Goal: Transaction & Acquisition: Purchase product/service

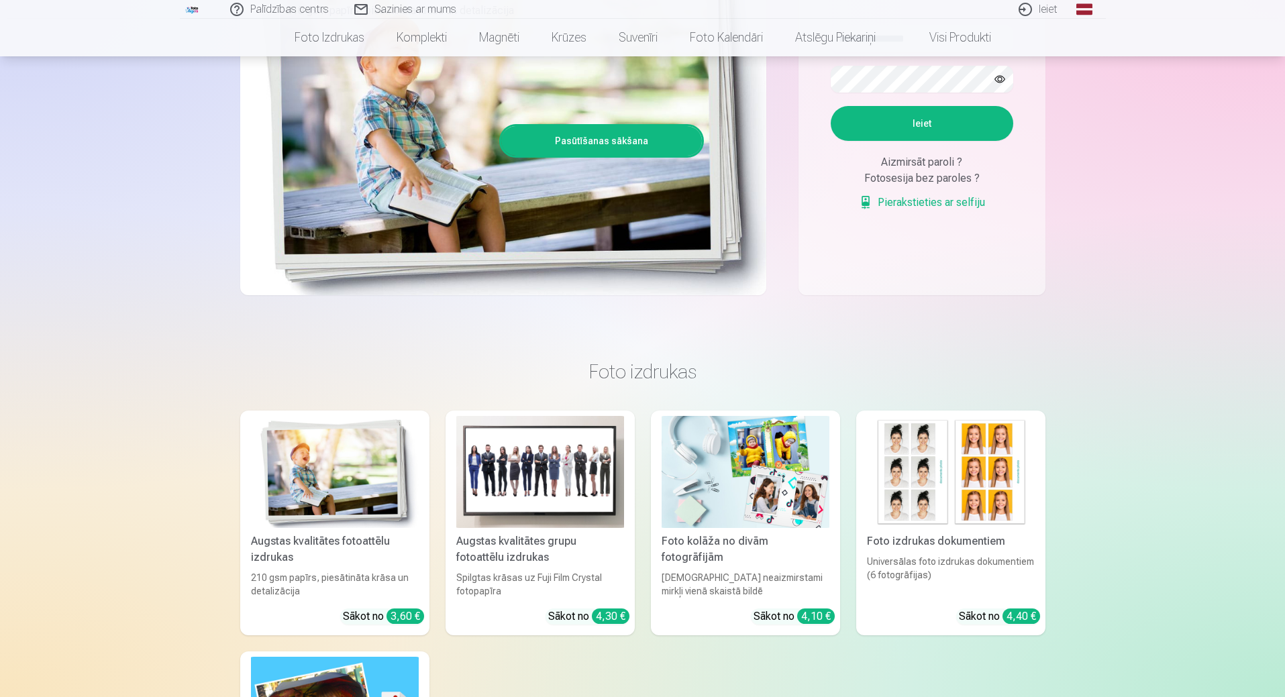
scroll to position [119, 0]
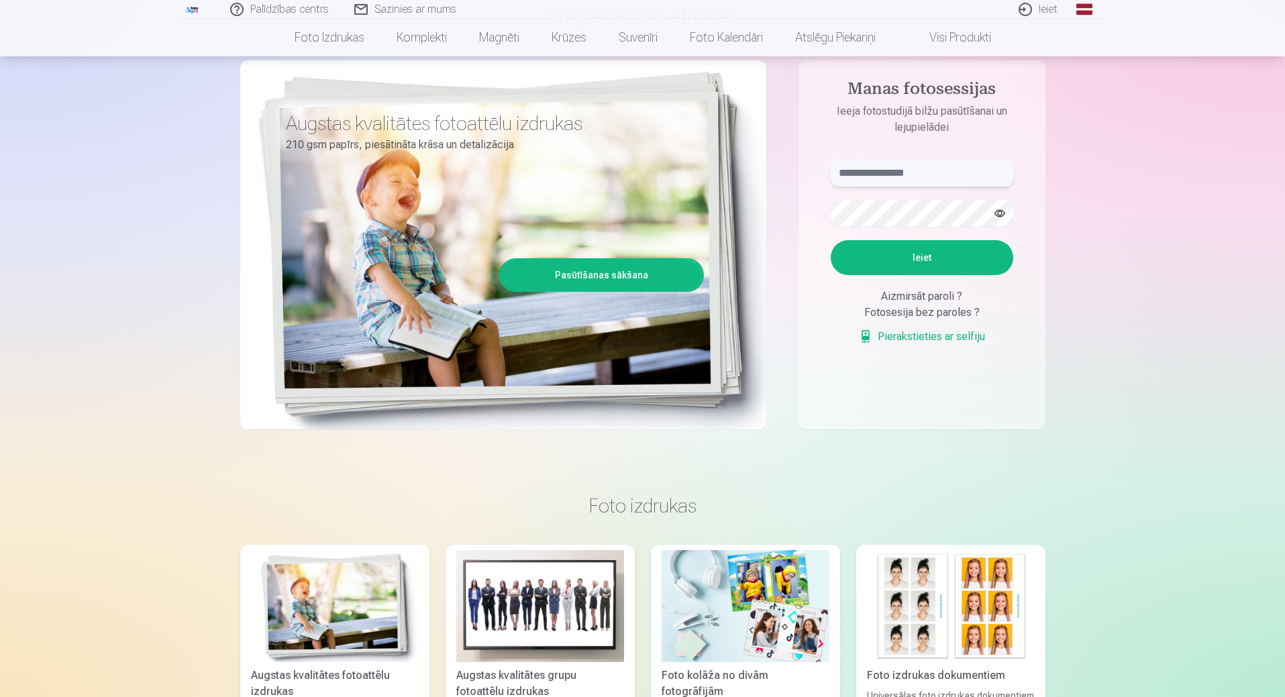
click at [877, 180] on input "text" at bounding box center [921, 173] width 182 height 27
type input "**********"
click at [853, 266] on button "Ieiet" at bounding box center [921, 257] width 182 height 35
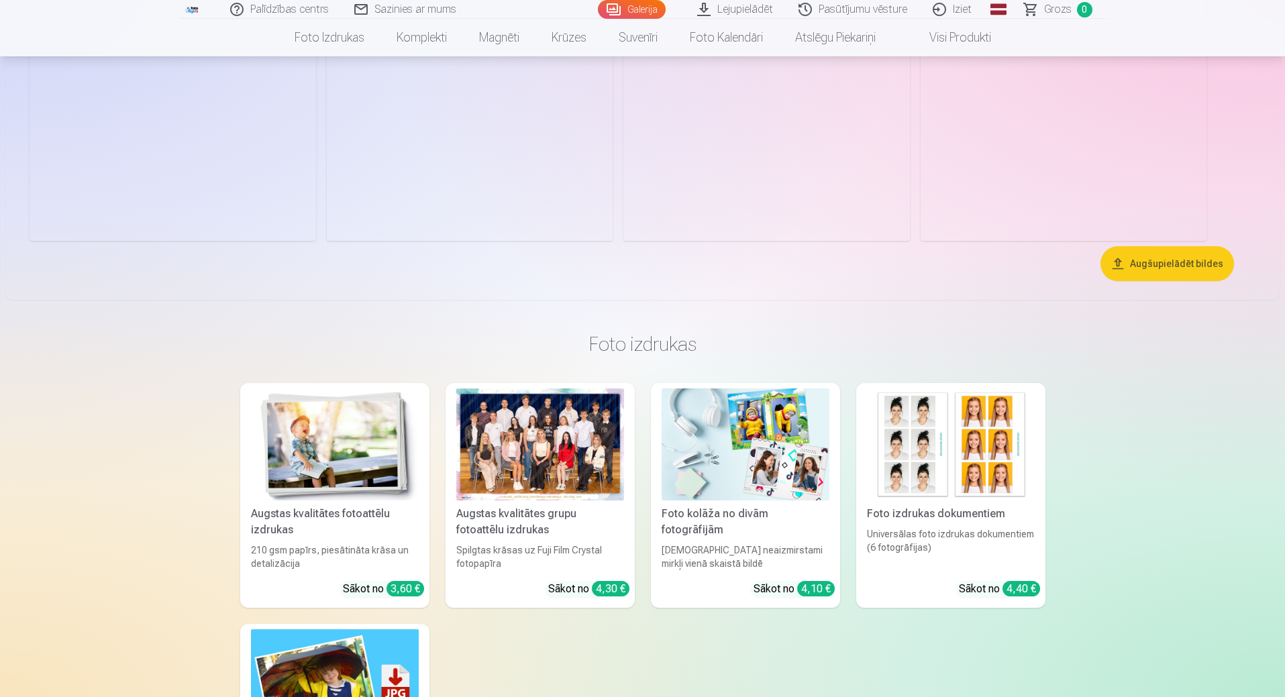
scroll to position [2329, 0]
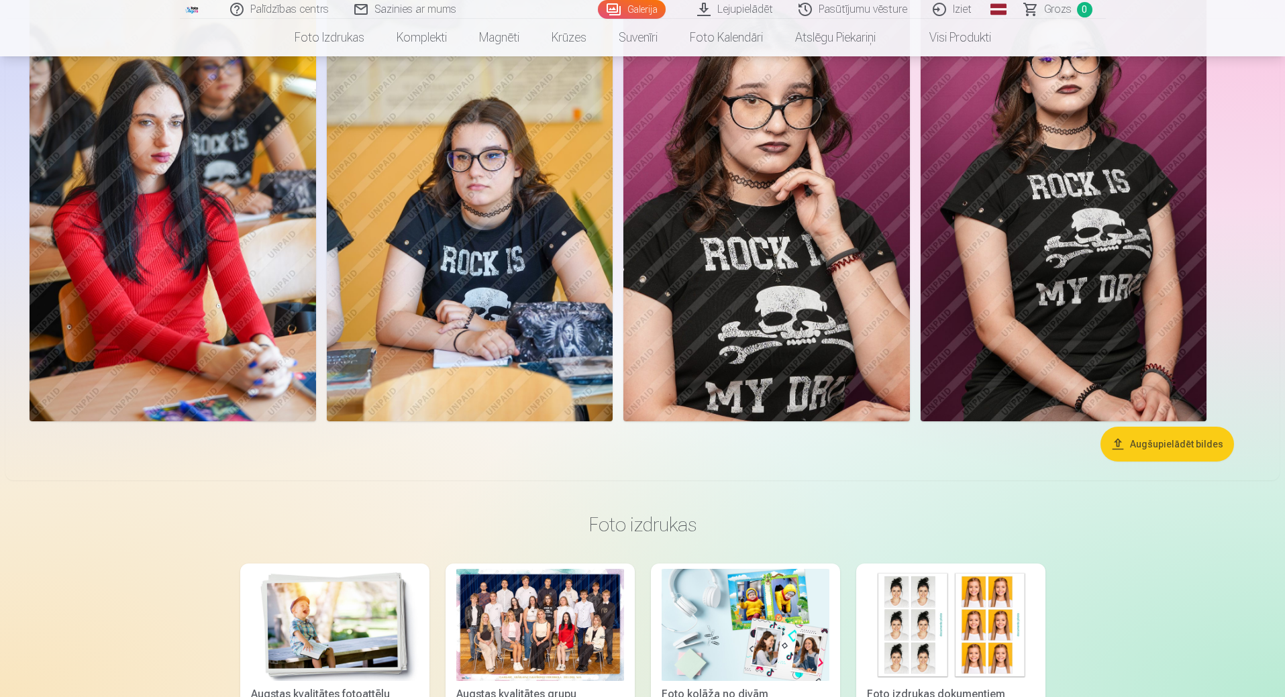
click at [541, 189] on img at bounding box center [470, 206] width 286 height 429
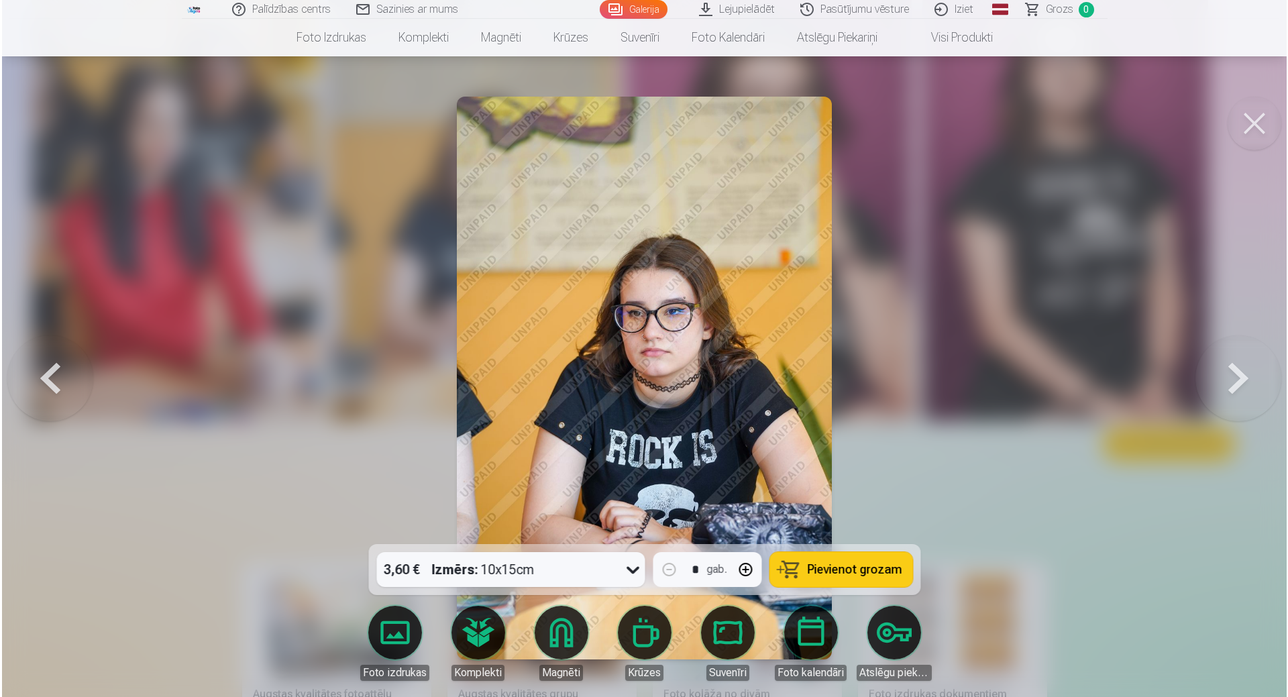
scroll to position [2335, 0]
click at [1258, 119] on button at bounding box center [1256, 124] width 54 height 54
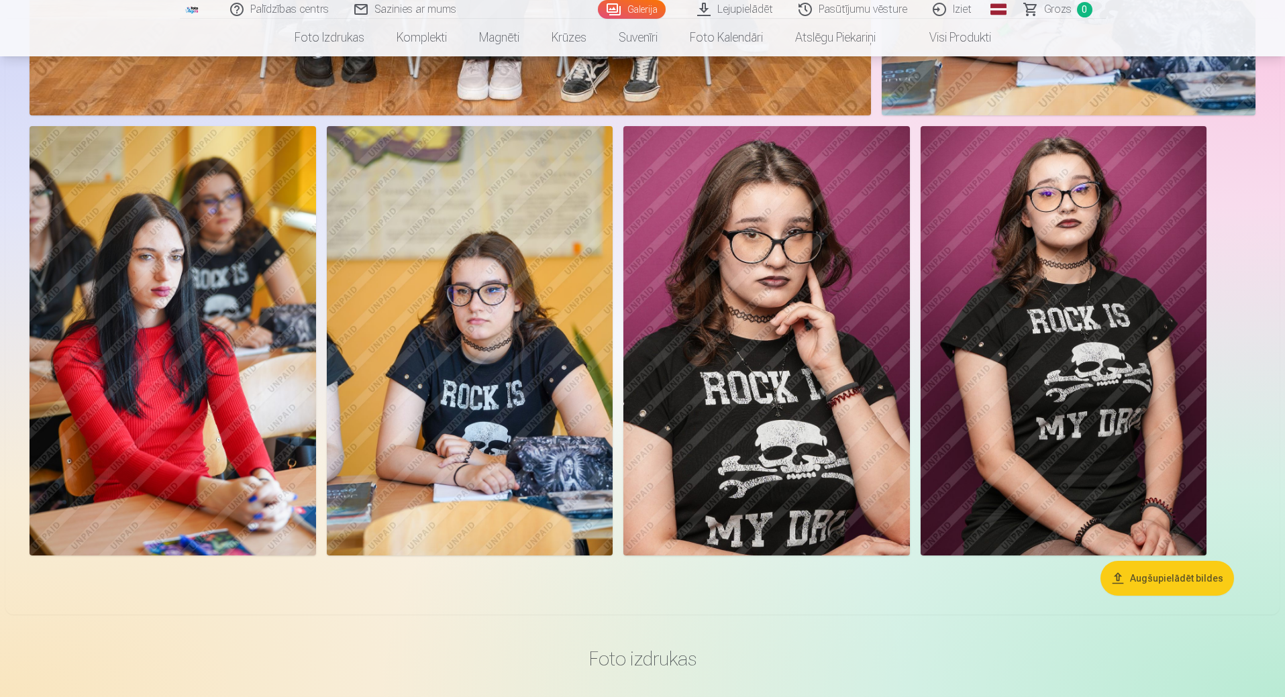
click at [812, 297] on img at bounding box center [766, 340] width 286 height 429
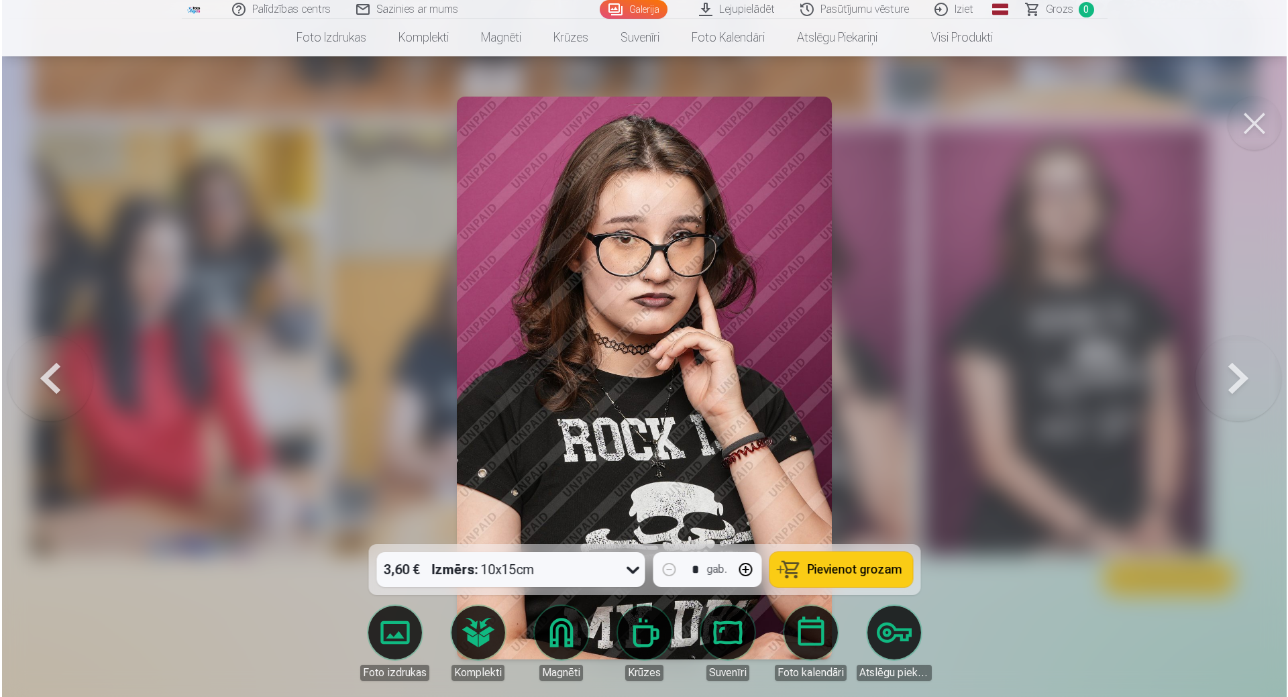
scroll to position [2199, 0]
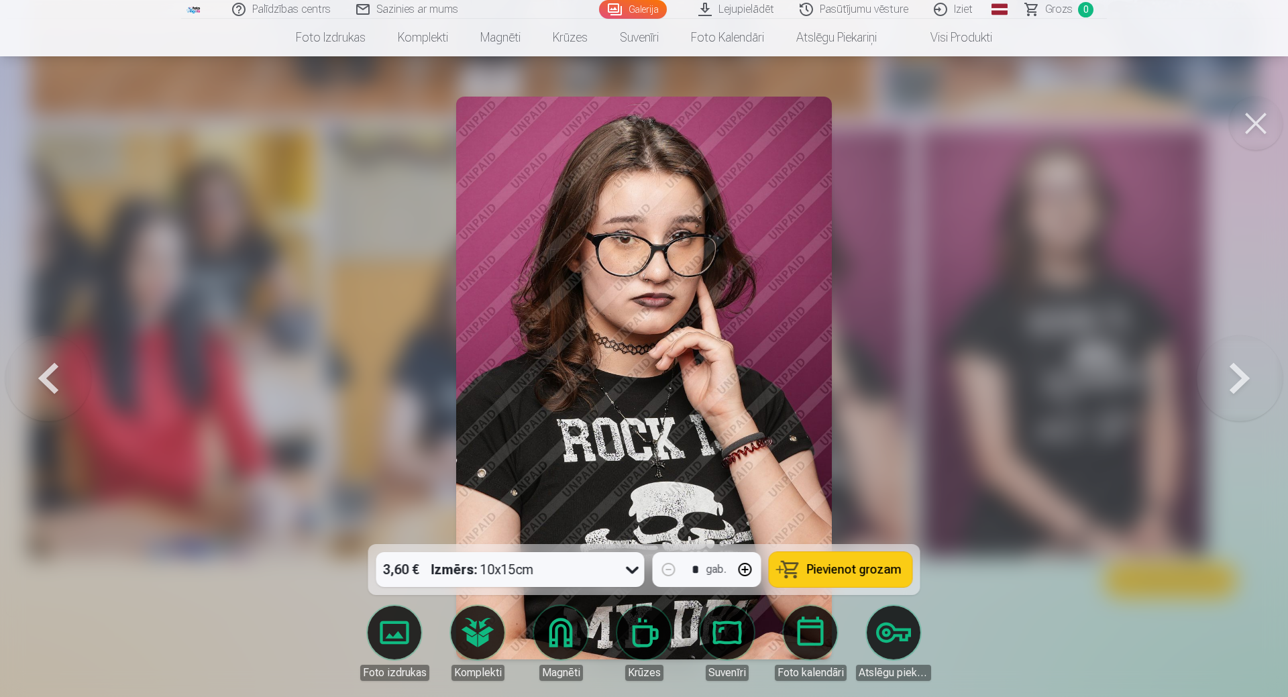
click at [1127, 189] on div at bounding box center [644, 348] width 1288 height 697
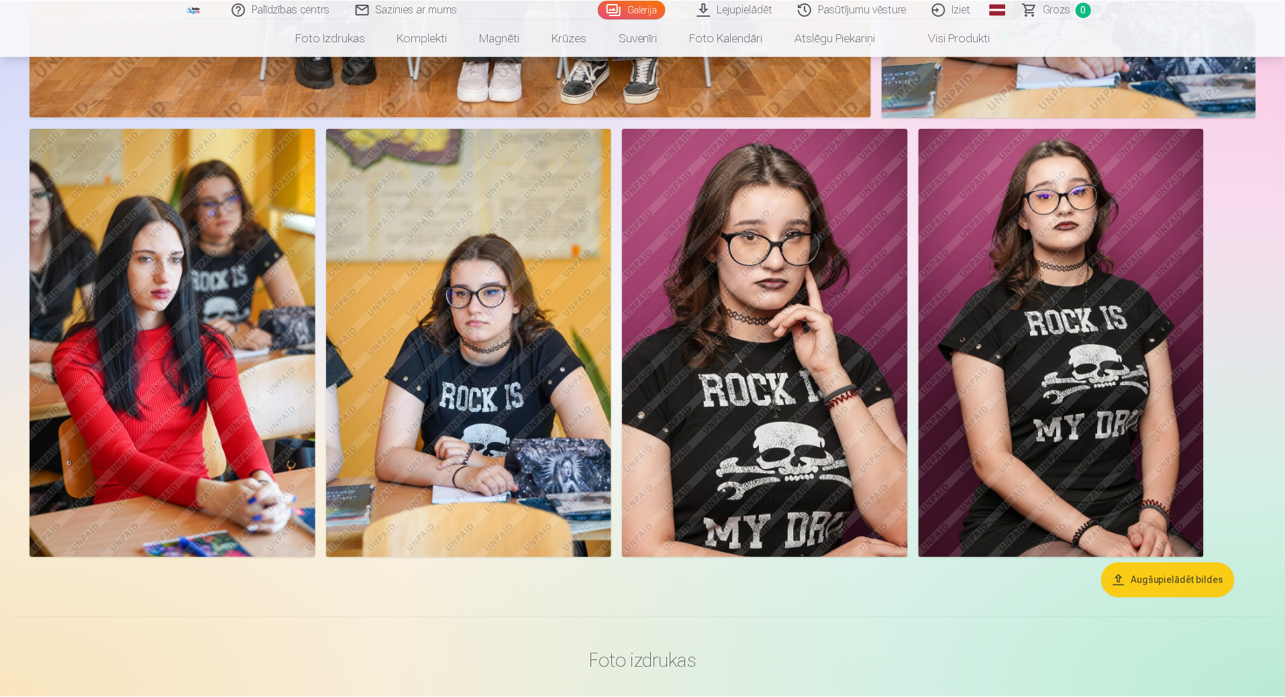
scroll to position [2195, 0]
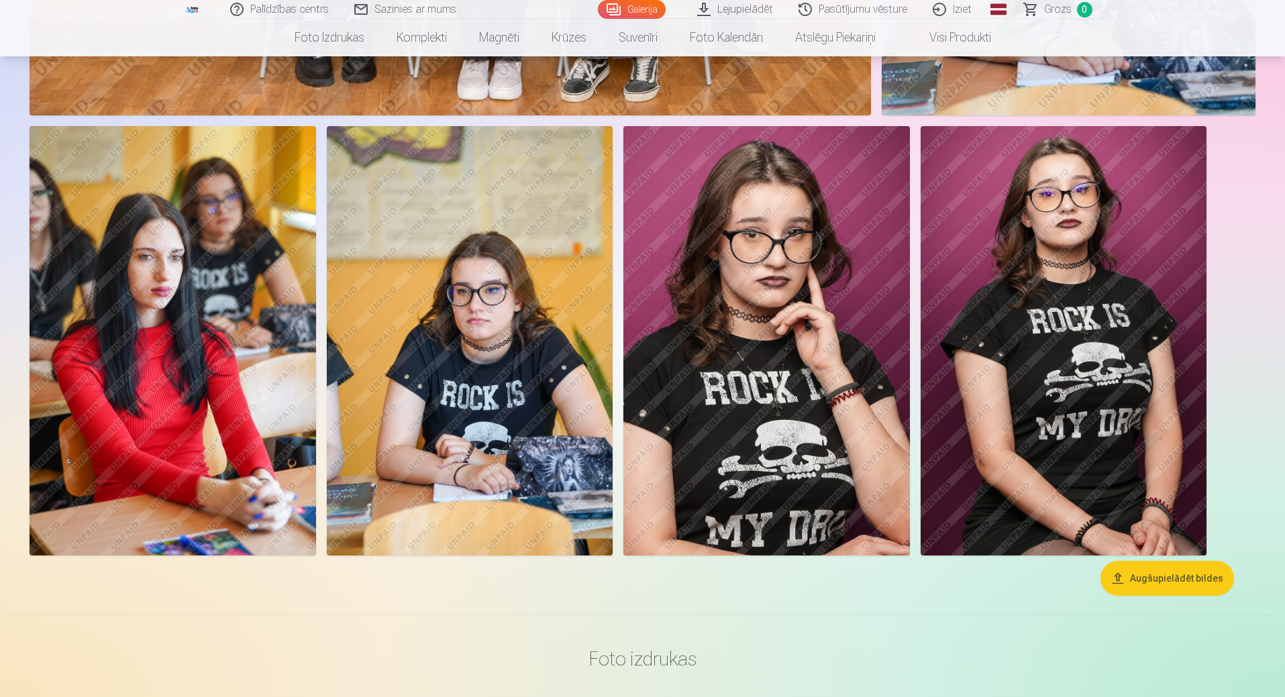
click at [1065, 331] on img at bounding box center [1063, 340] width 286 height 429
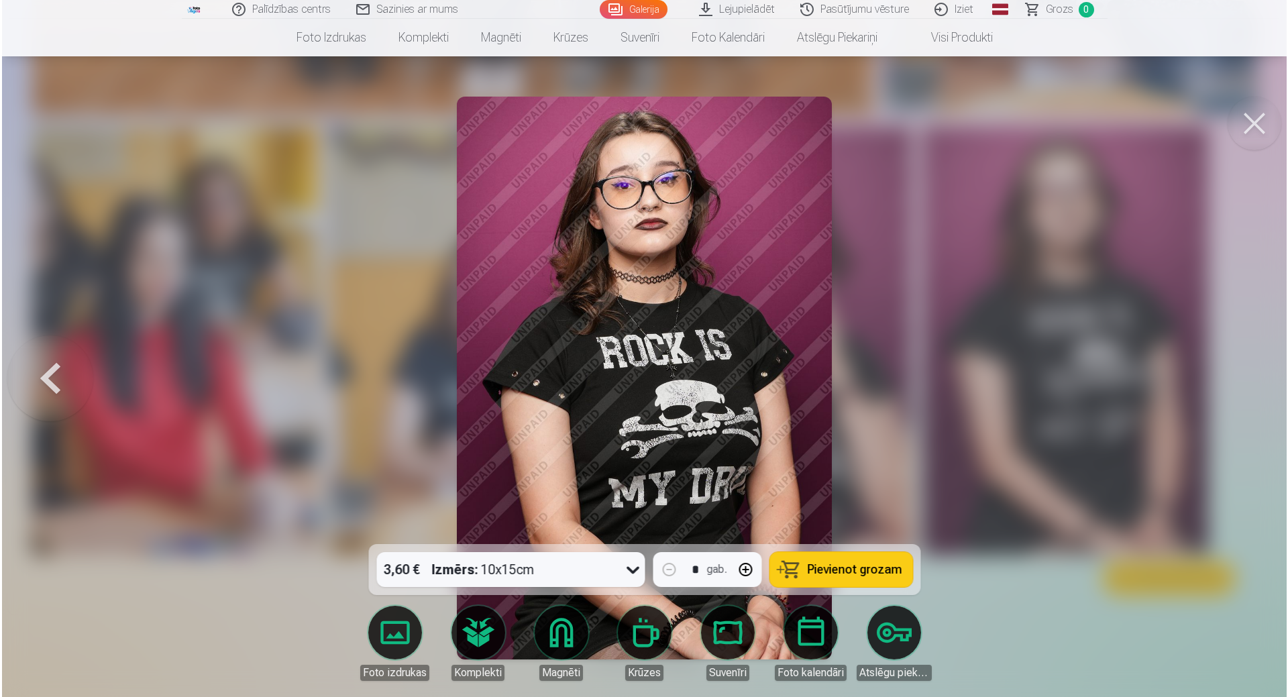
scroll to position [2199, 0]
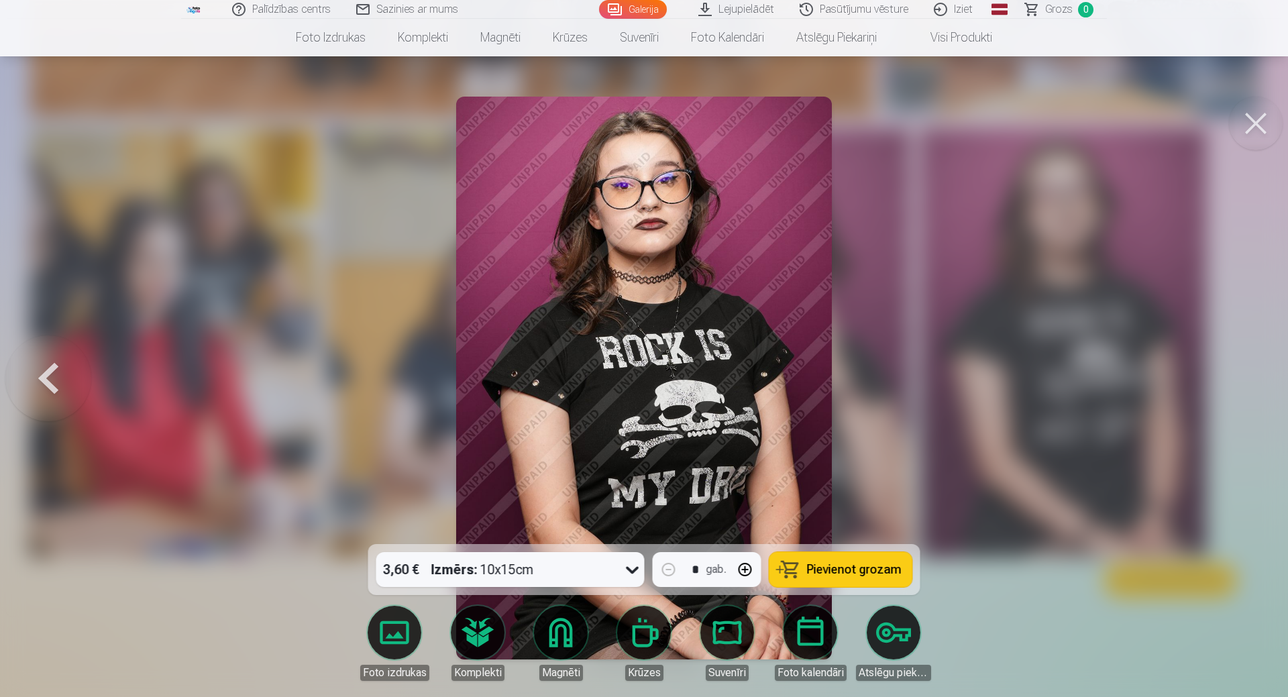
click at [1245, 128] on button at bounding box center [1256, 124] width 54 height 54
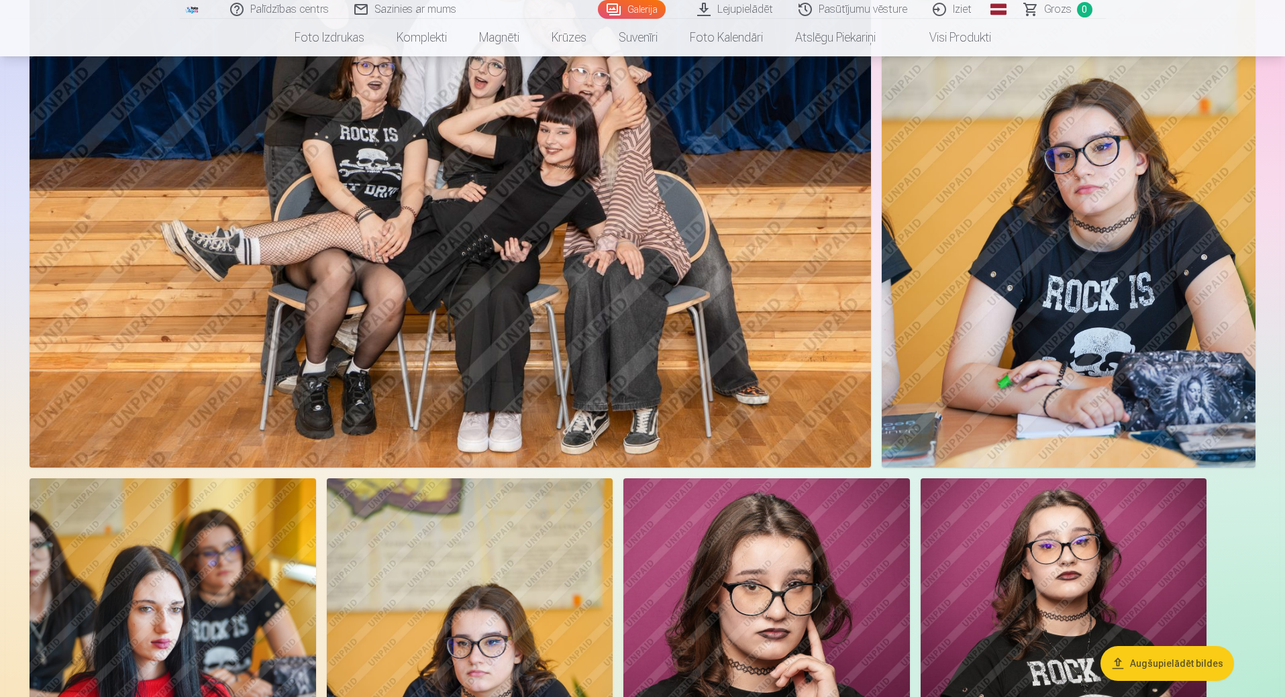
scroll to position [2061, 0]
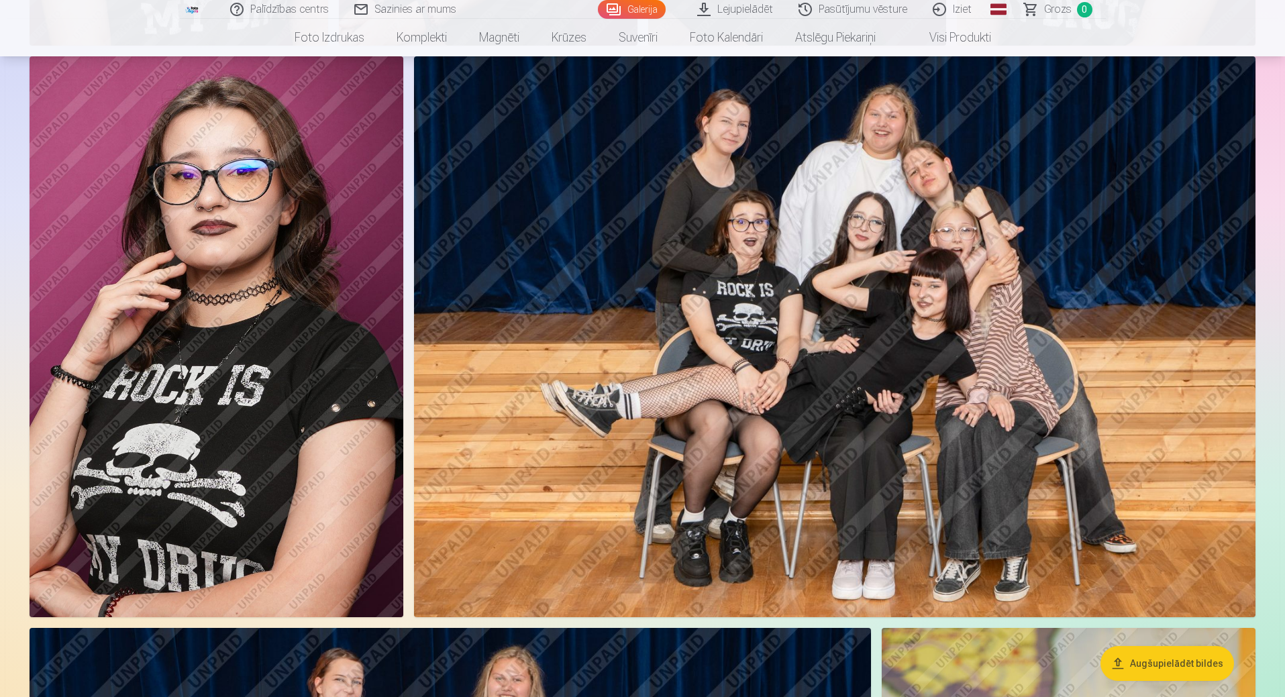
click at [266, 343] on img at bounding box center [217, 336] width 374 height 561
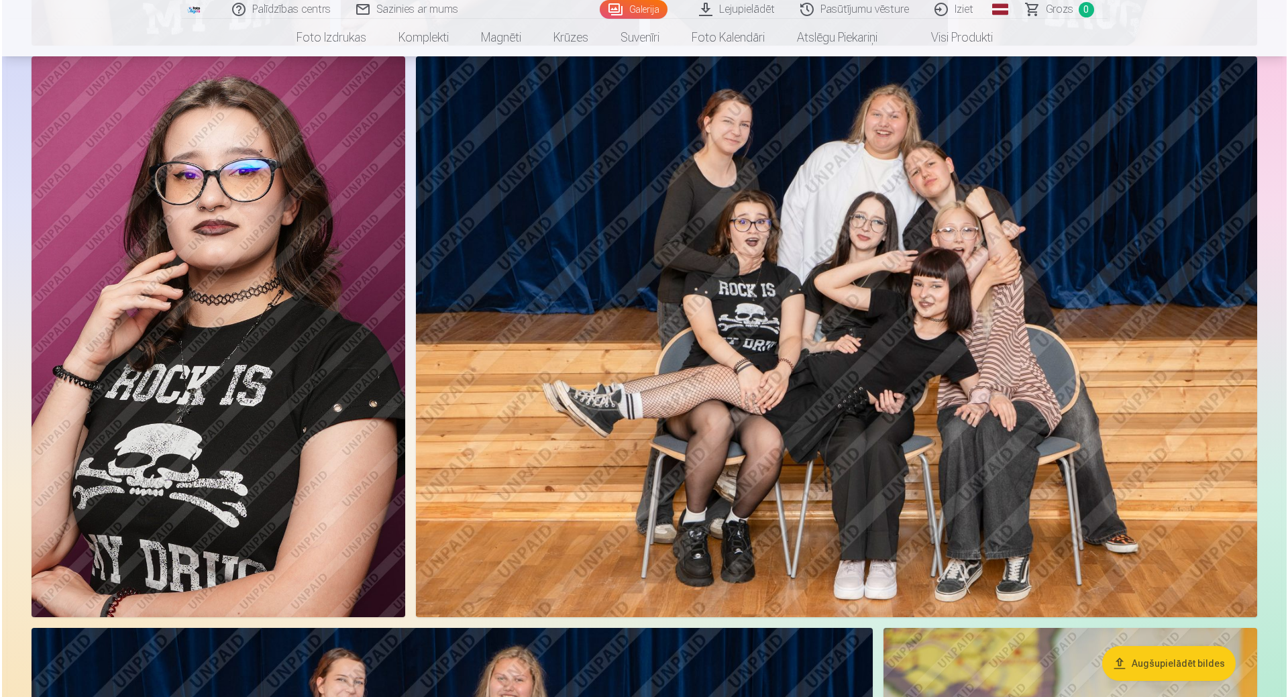
scroll to position [1123, 0]
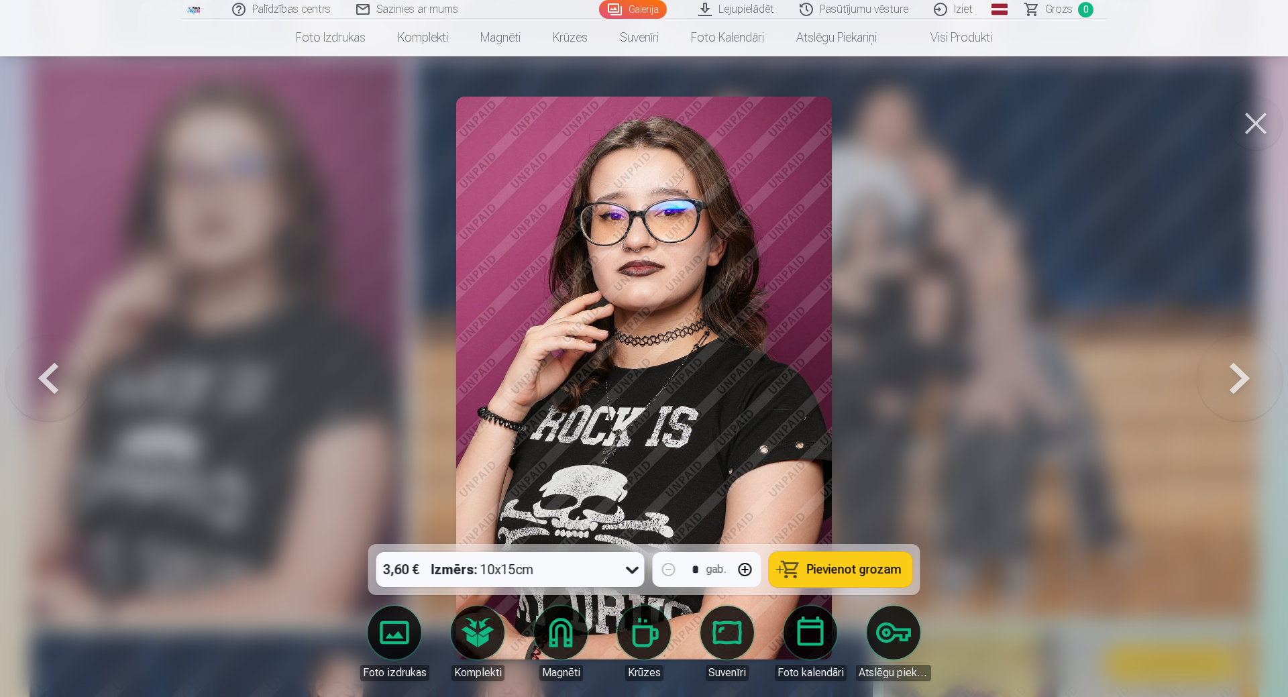
click at [1111, 273] on div at bounding box center [644, 348] width 1288 height 697
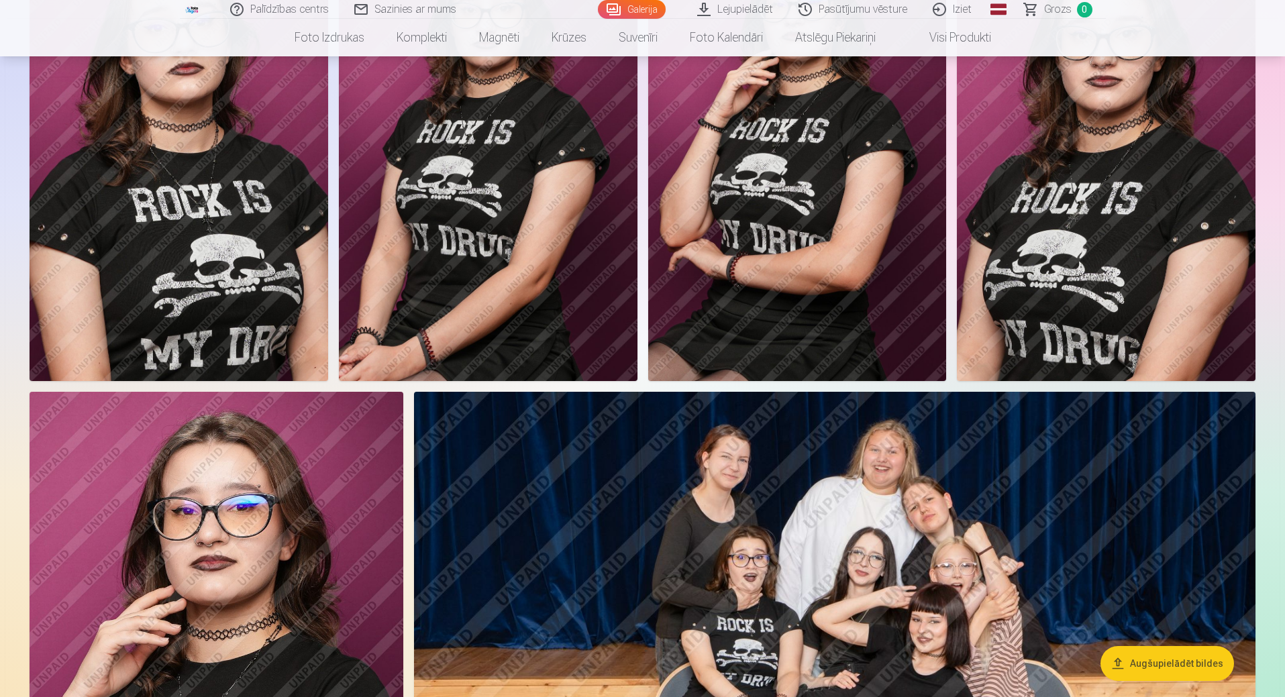
scroll to position [518, 0]
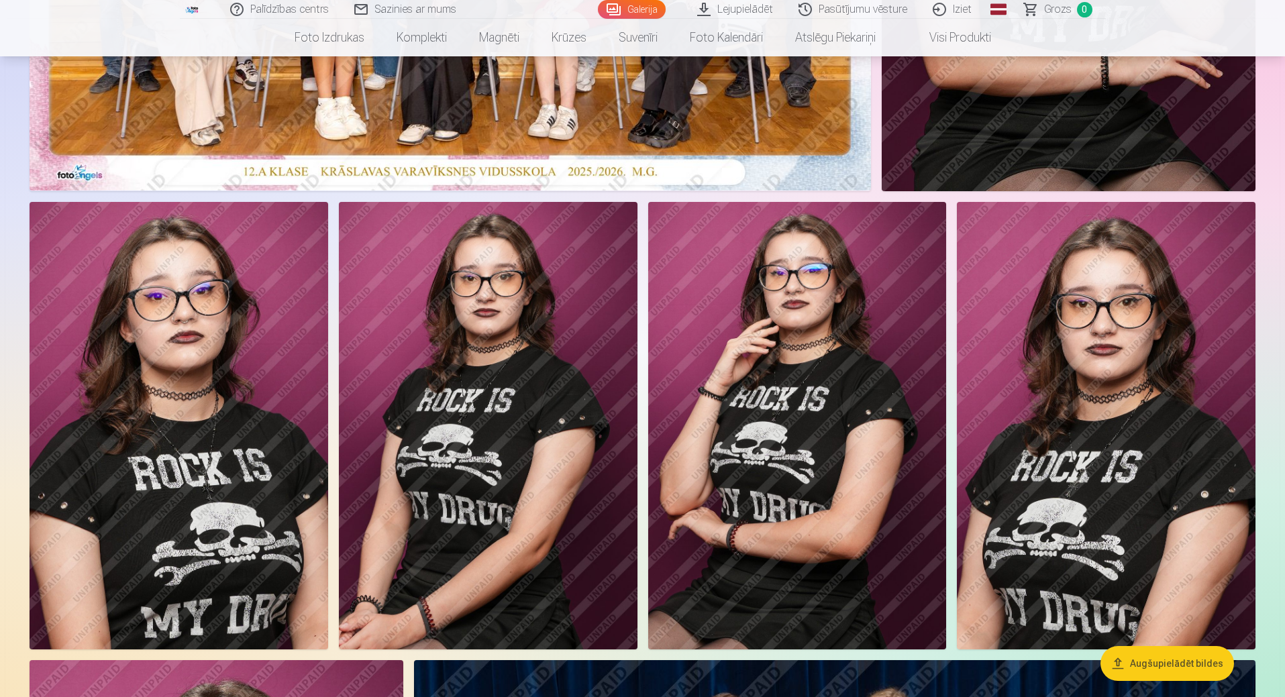
click at [535, 547] on img at bounding box center [488, 425] width 299 height 447
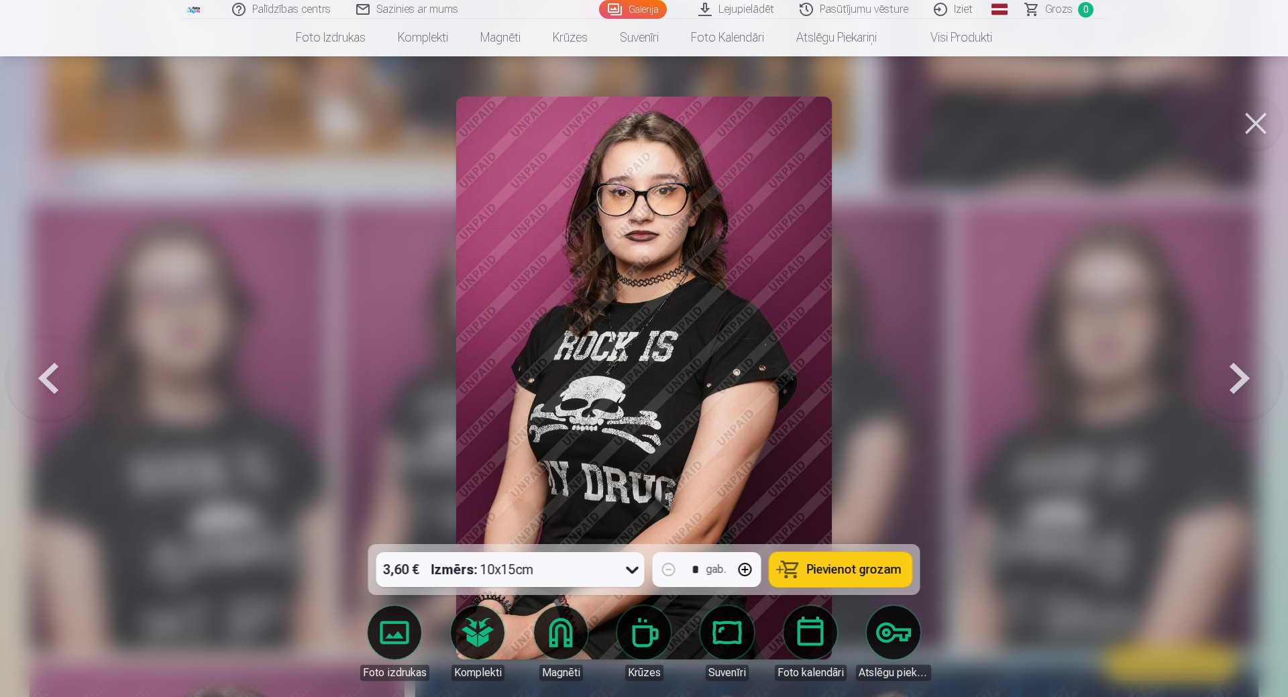
click at [1199, 376] on button at bounding box center [1240, 377] width 86 height 305
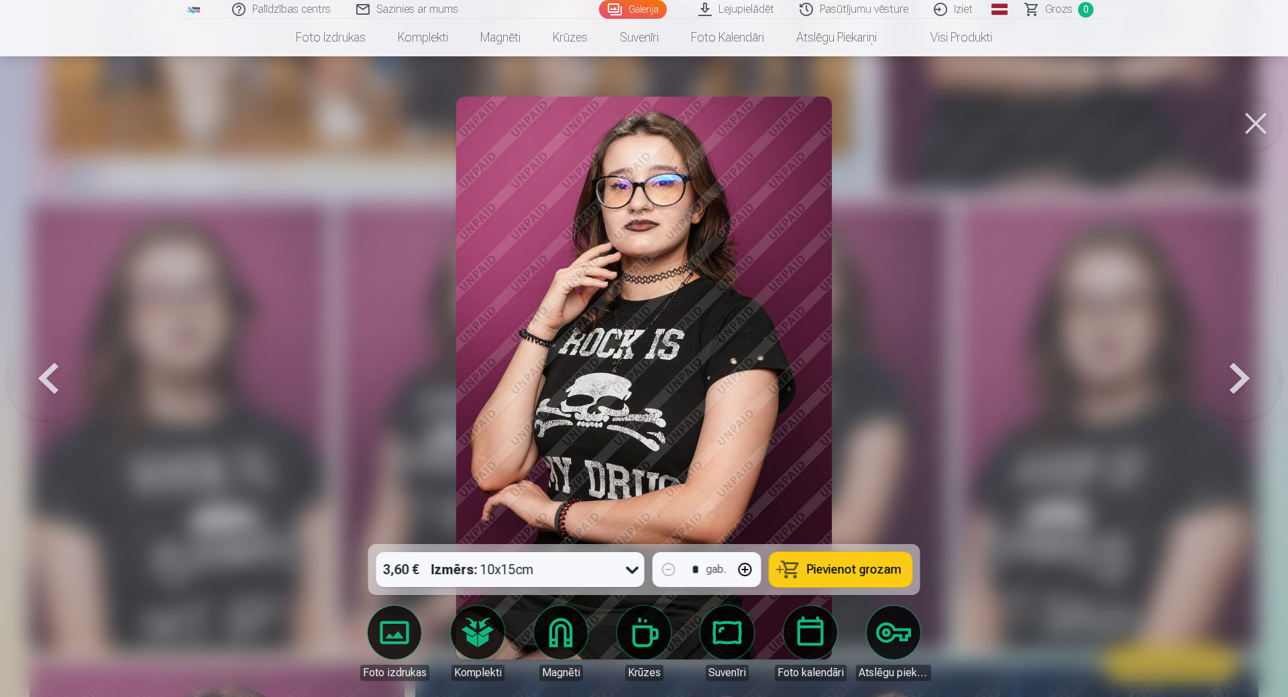
click at [1246, 128] on button at bounding box center [1256, 124] width 54 height 54
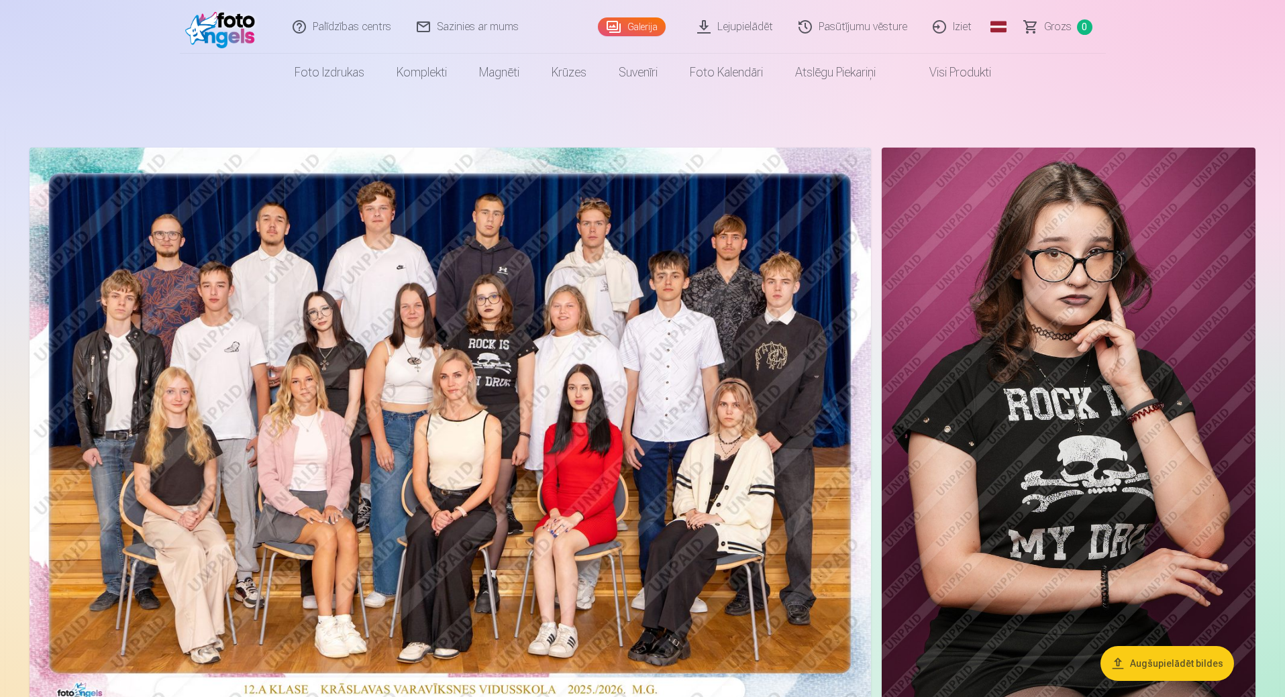
click at [497, 305] on img at bounding box center [450, 428] width 841 height 561
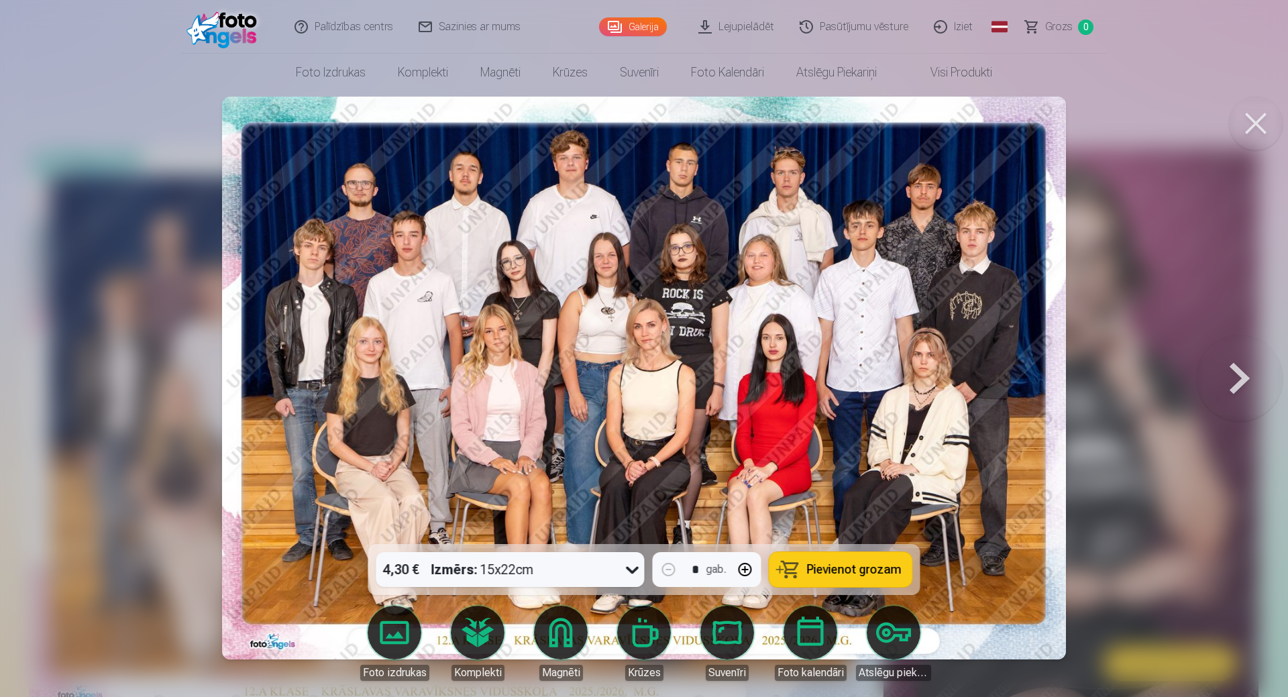
click at [680, 252] on img at bounding box center [644, 378] width 844 height 563
click at [546, 571] on div "4,30 € Izmērs : 15x22cm" at bounding box center [497, 569] width 243 height 35
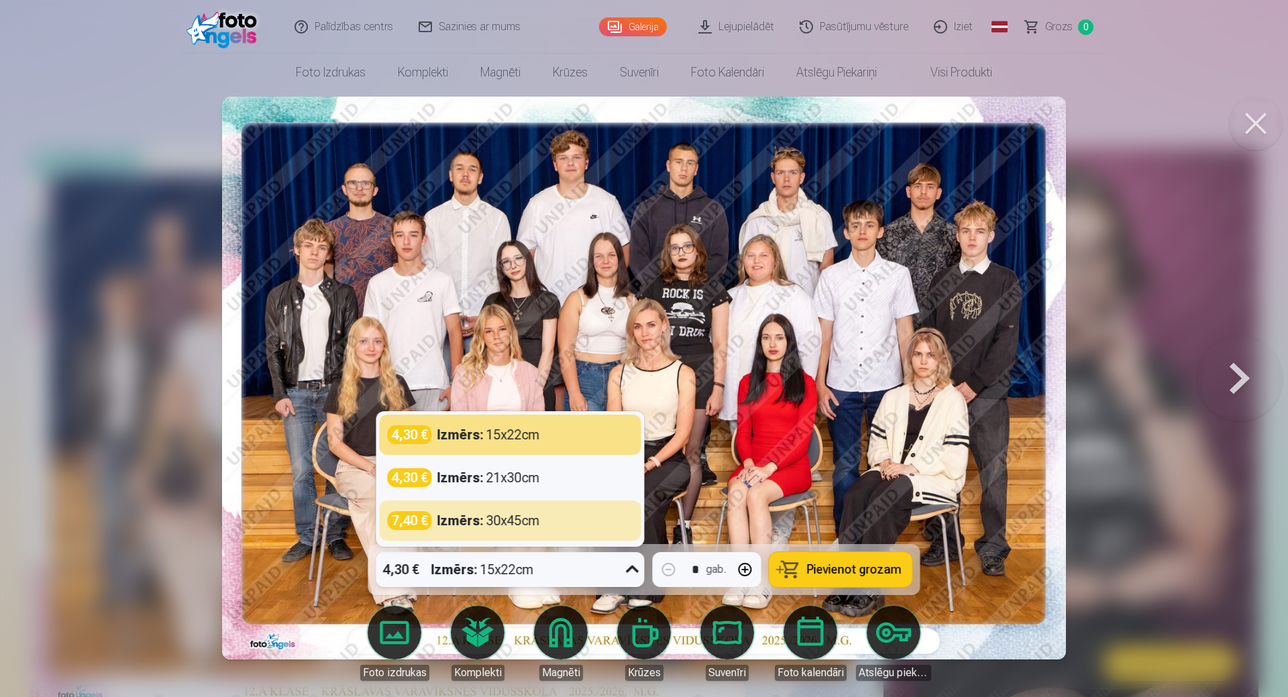
click at [574, 568] on div "4,30 € Izmērs : 15x22cm" at bounding box center [497, 569] width 243 height 35
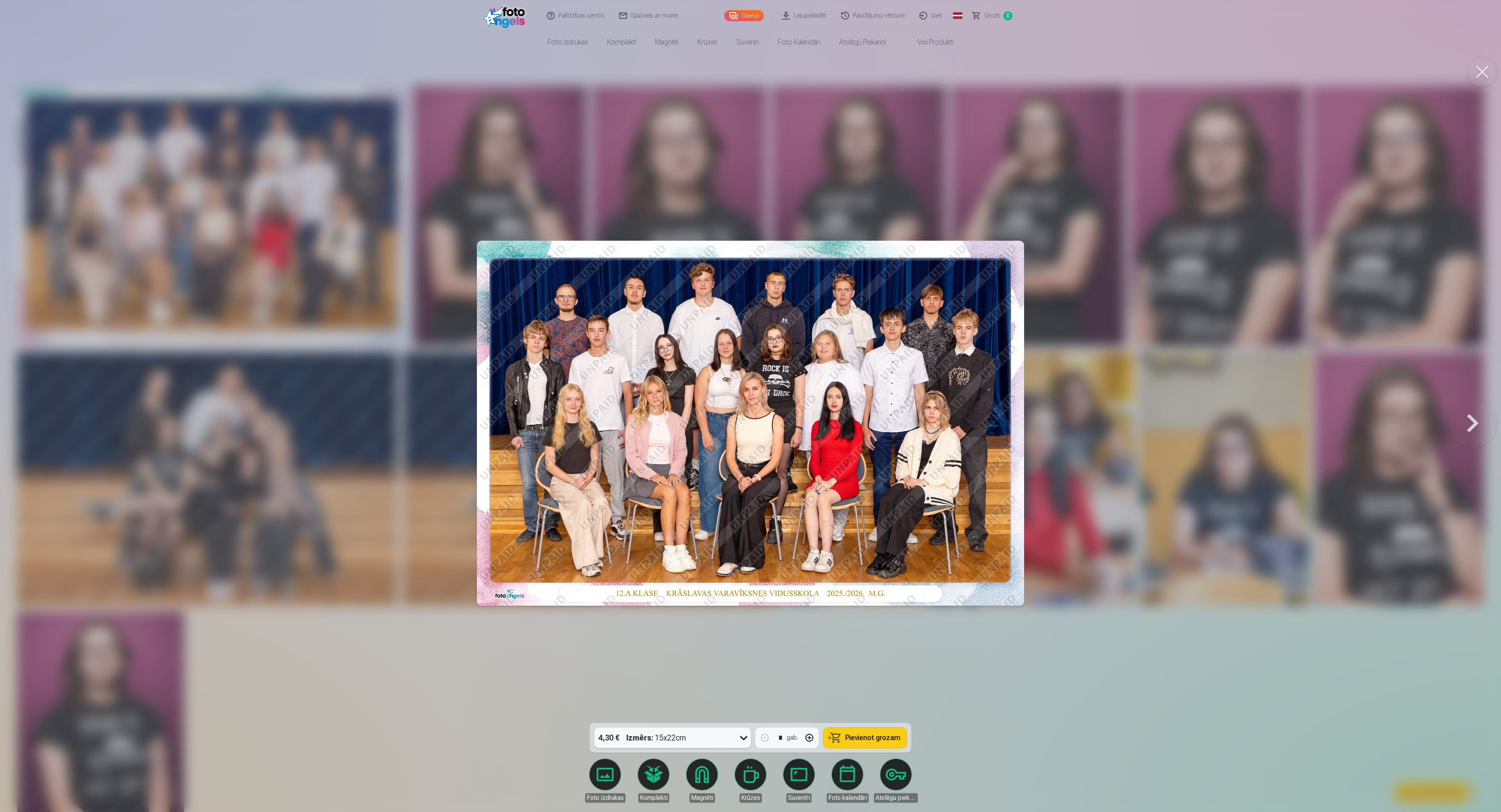
drag, startPoint x: 750, startPoint y: 2, endPoint x: 1017, endPoint y: 164, distance: 312.3
click at [748, 164] on div at bounding box center [750, 406] width 1501 height 812
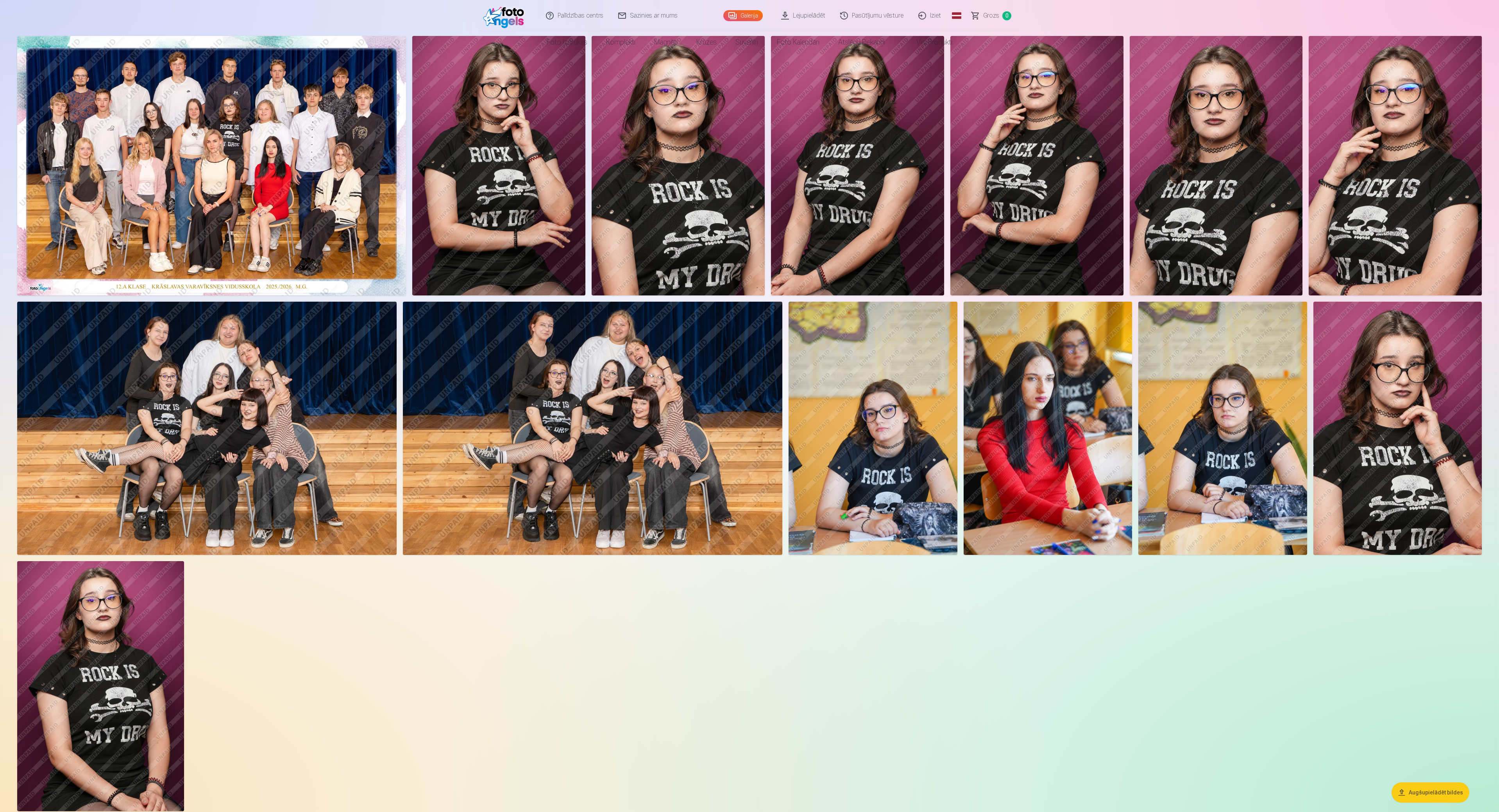
scroll to position [78, 0]
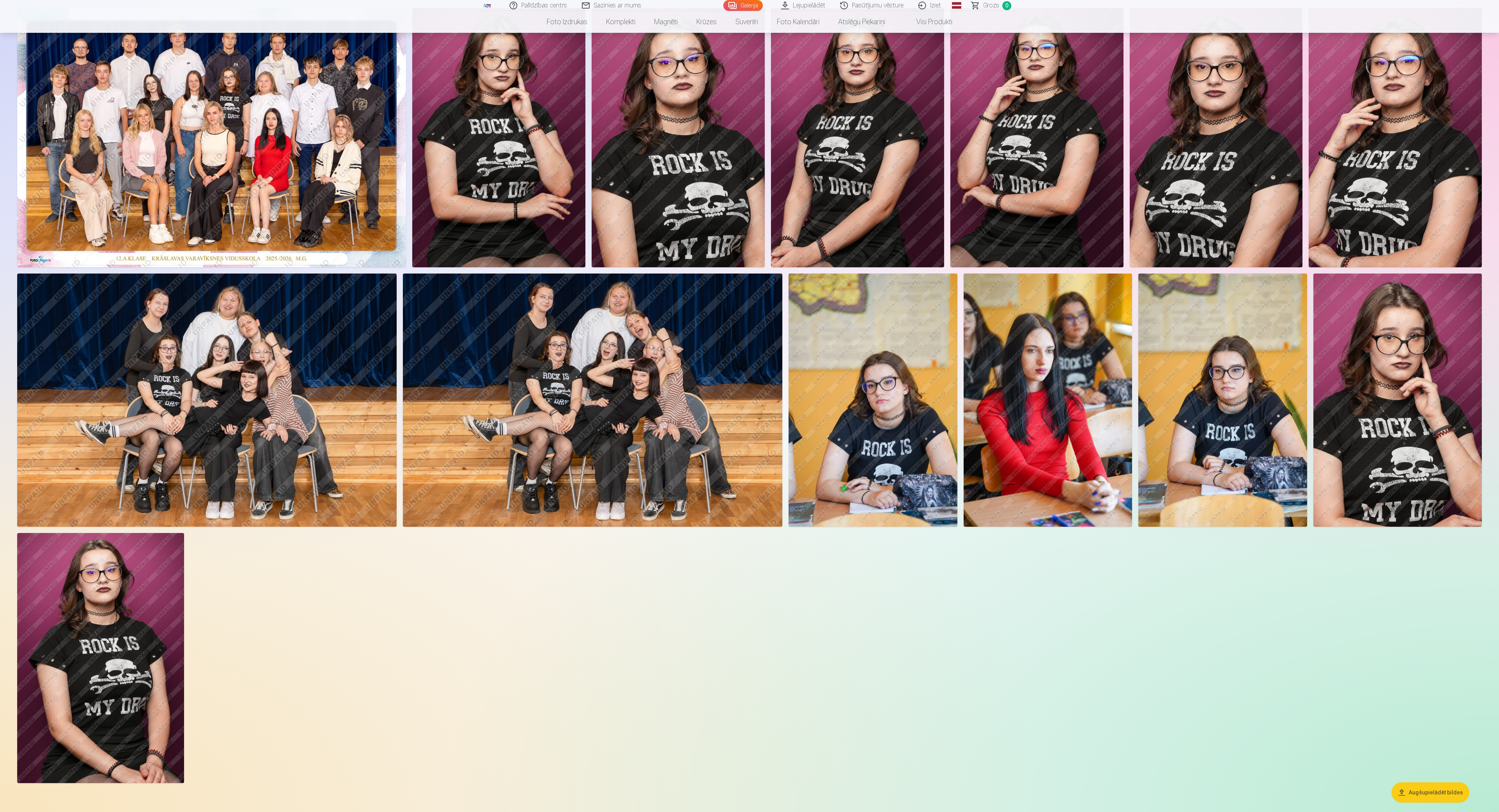
click at [174, 405] on img at bounding box center [207, 400] width 379 height 253
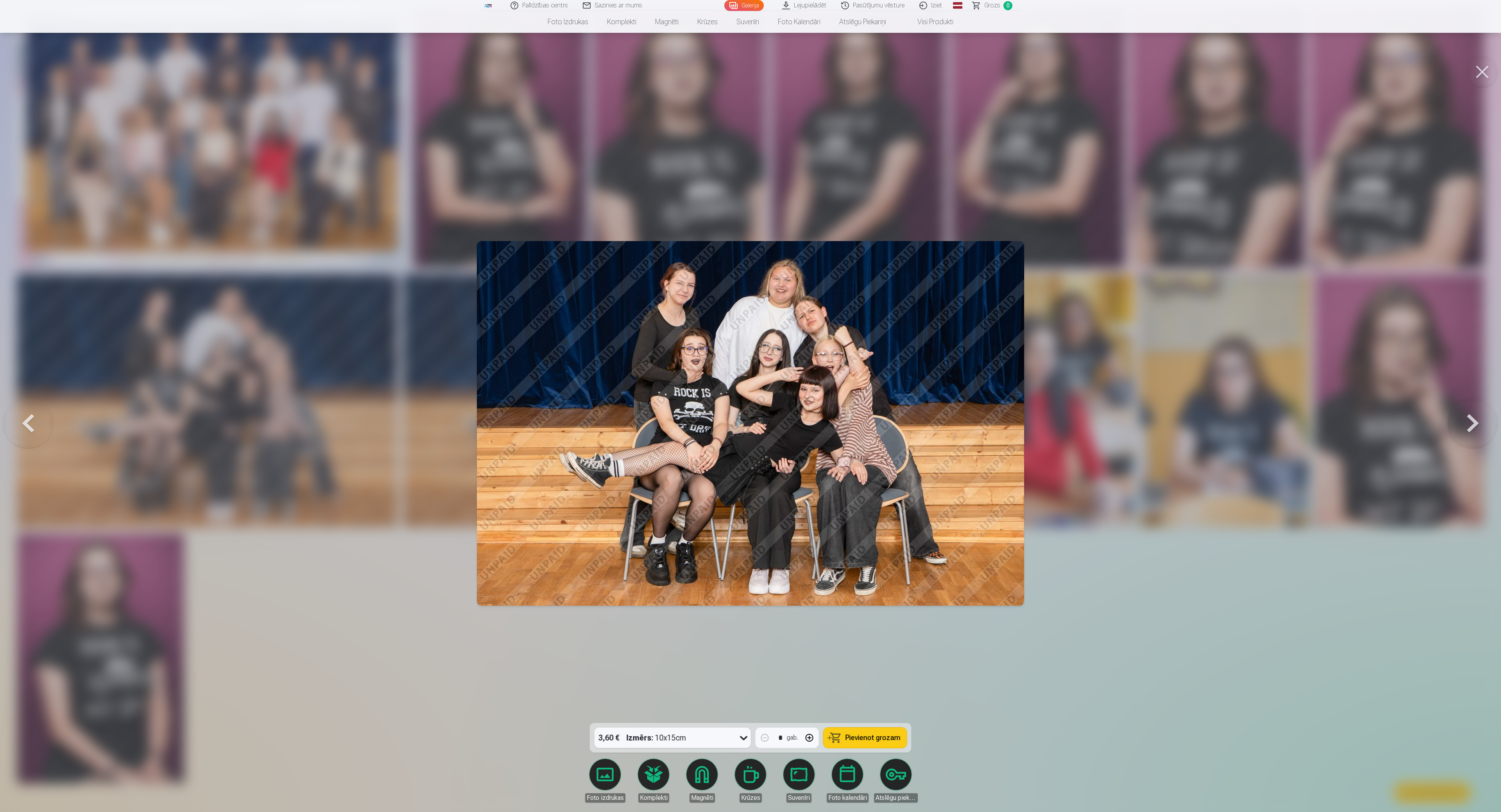
drag, startPoint x: 433, startPoint y: 630, endPoint x: 435, endPoint y: 636, distance: 6.3
click at [432, 405] on div at bounding box center [750, 406] width 1501 height 812
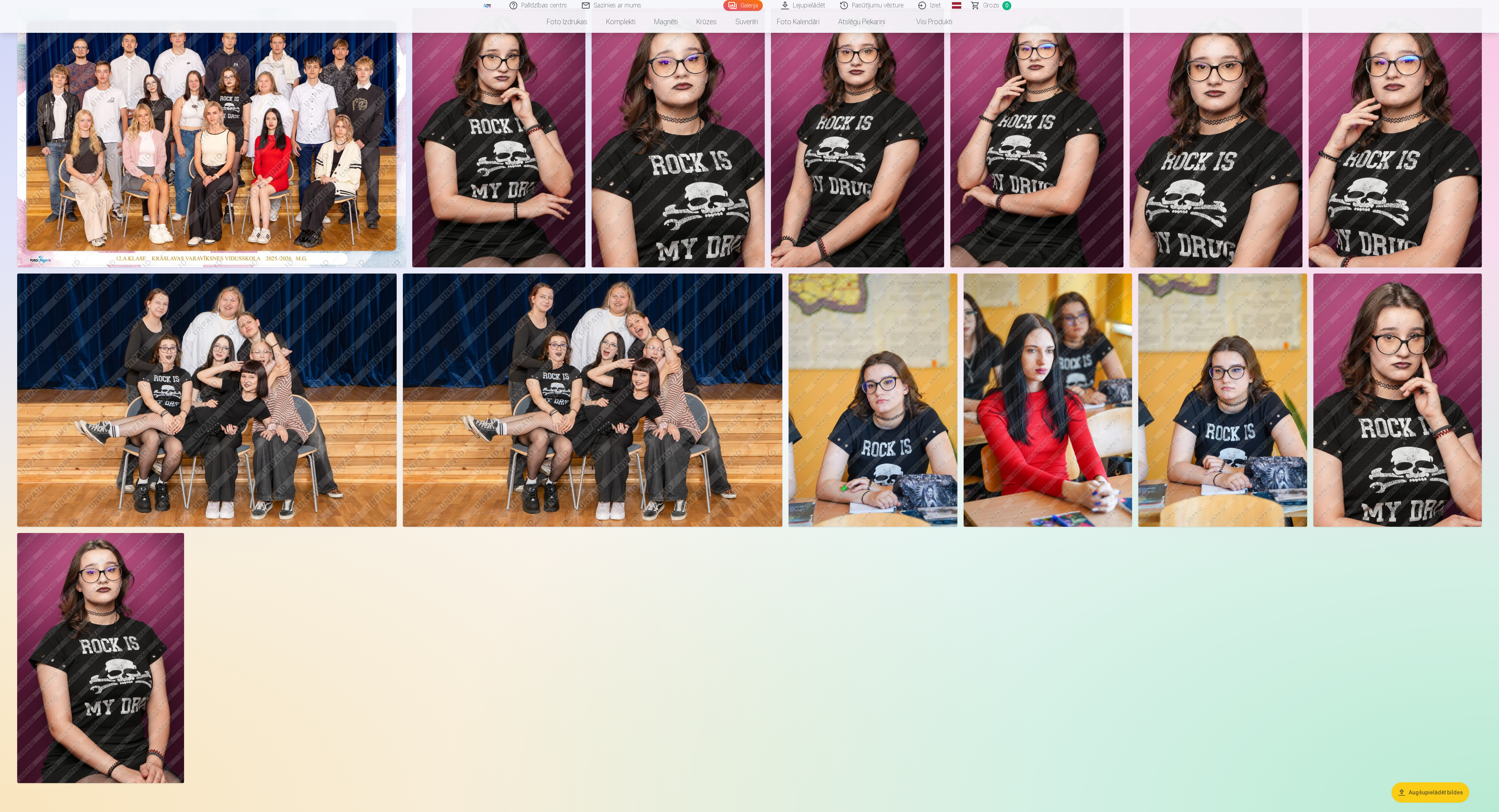
click at [748, 361] on img at bounding box center [873, 400] width 169 height 253
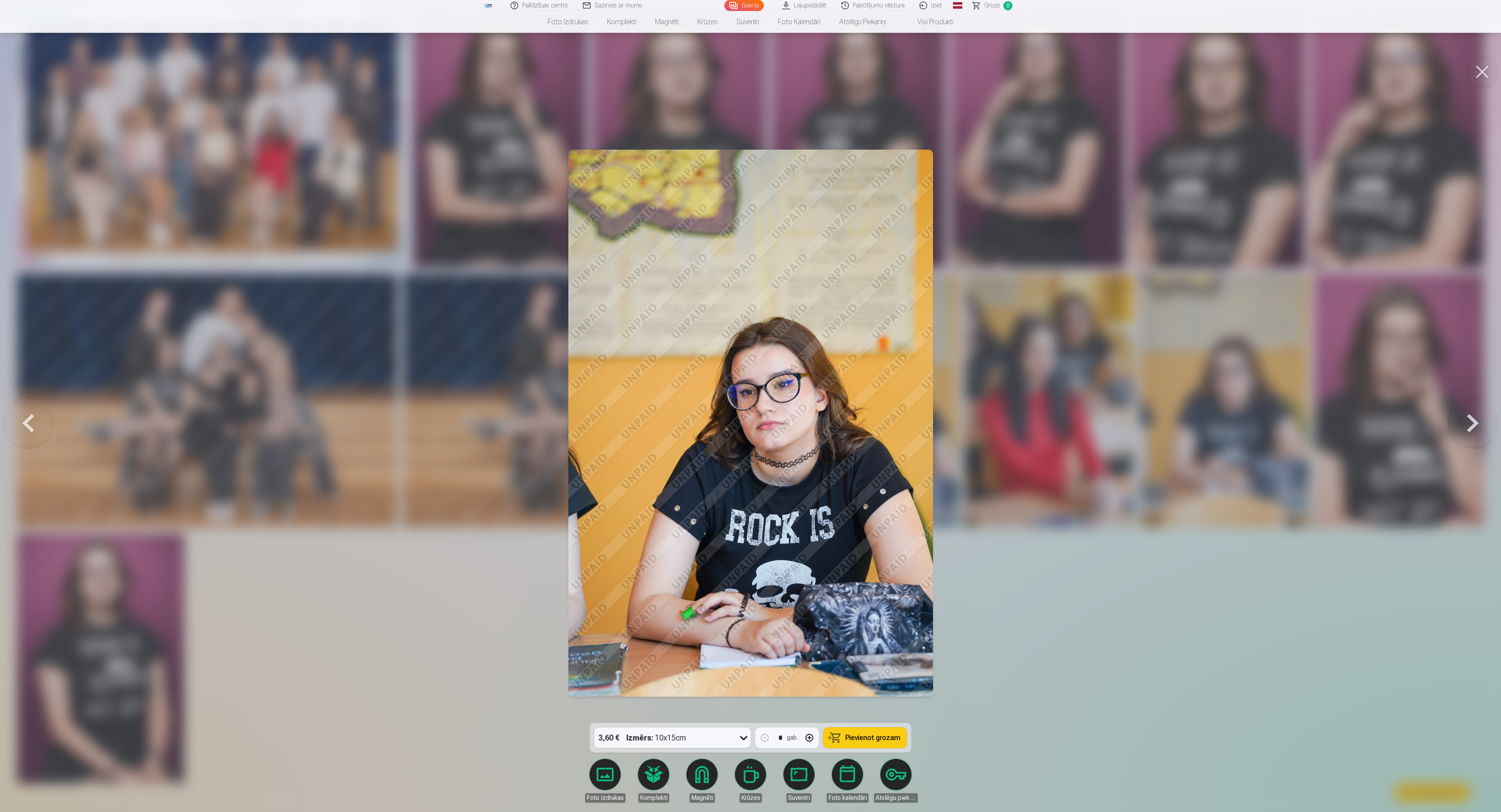
click at [748, 356] on div at bounding box center [750, 406] width 1501 height 812
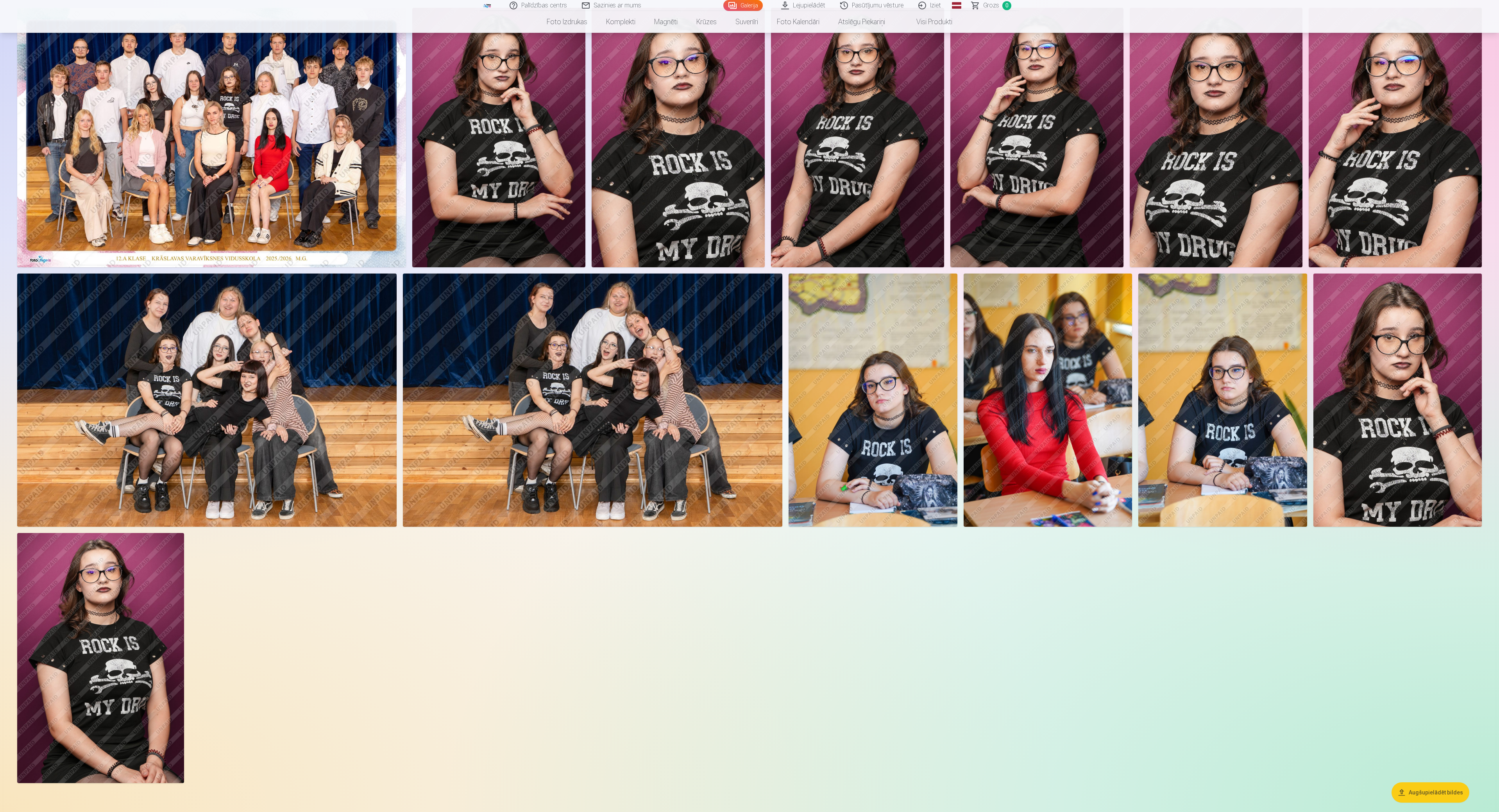
click at [748, 401] on img at bounding box center [1223, 400] width 169 height 253
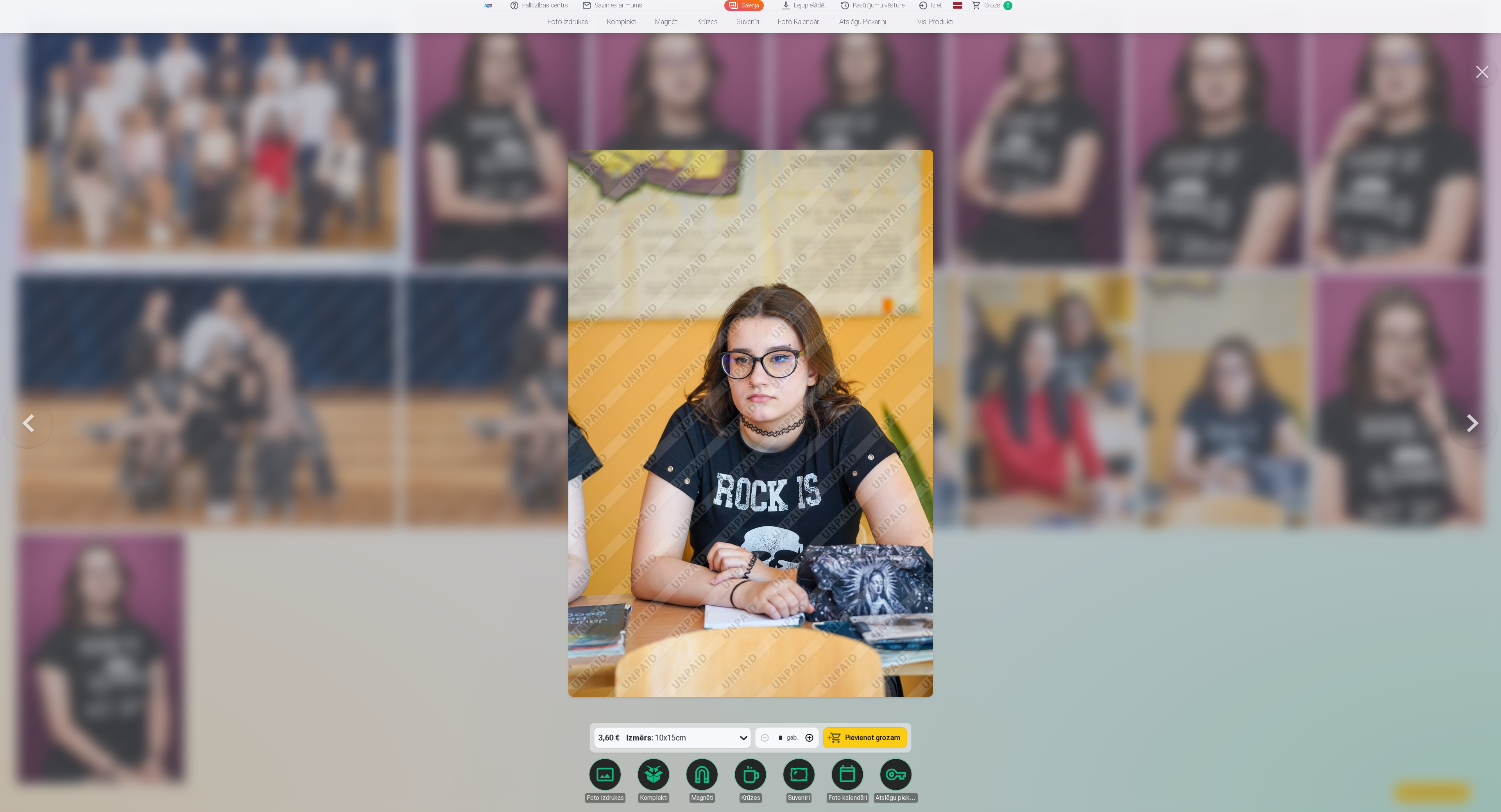
click at [748, 405] on div at bounding box center [750, 406] width 1501 height 812
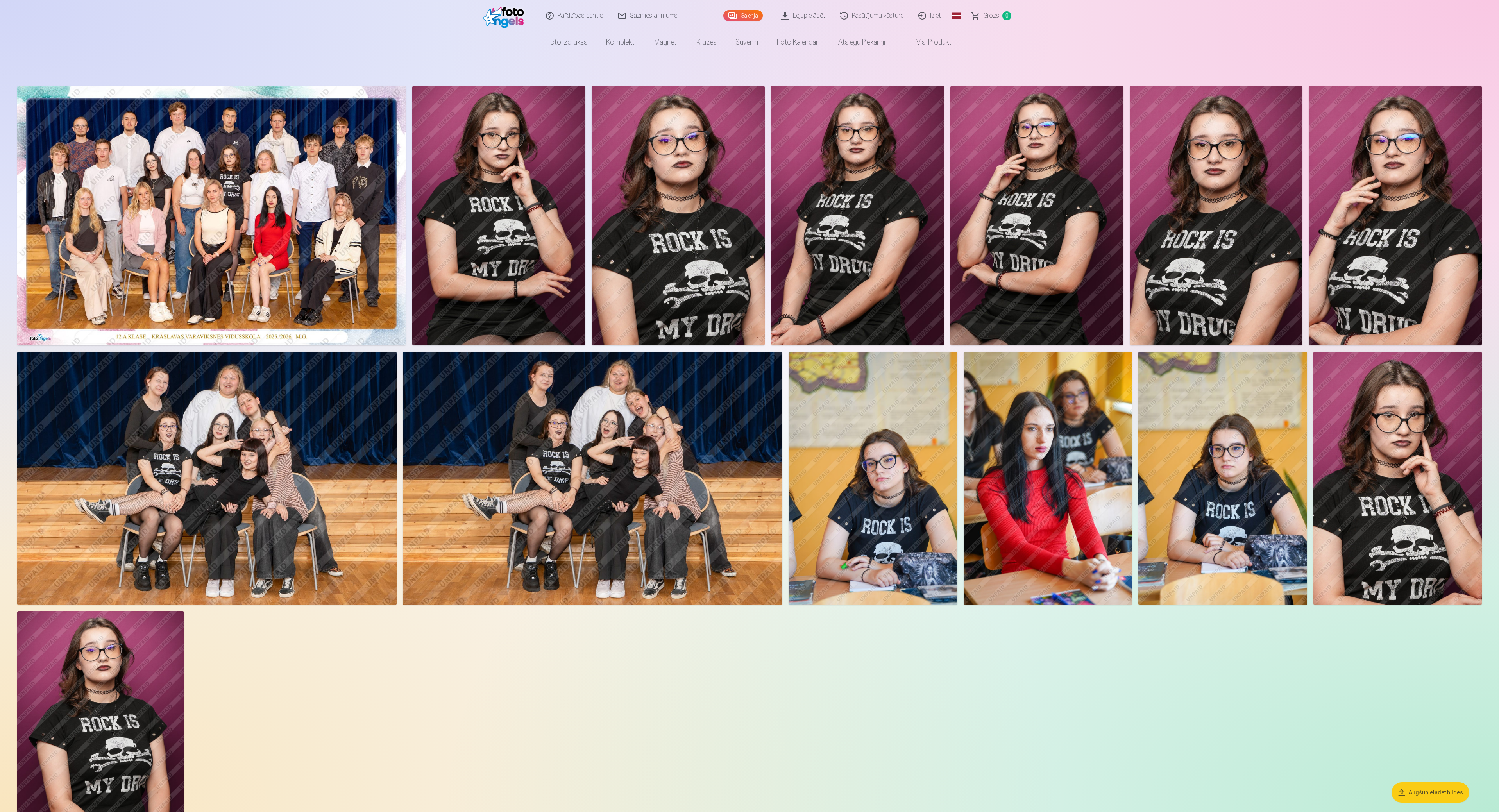
click at [748, 405] on img at bounding box center [1223, 478] width 169 height 253
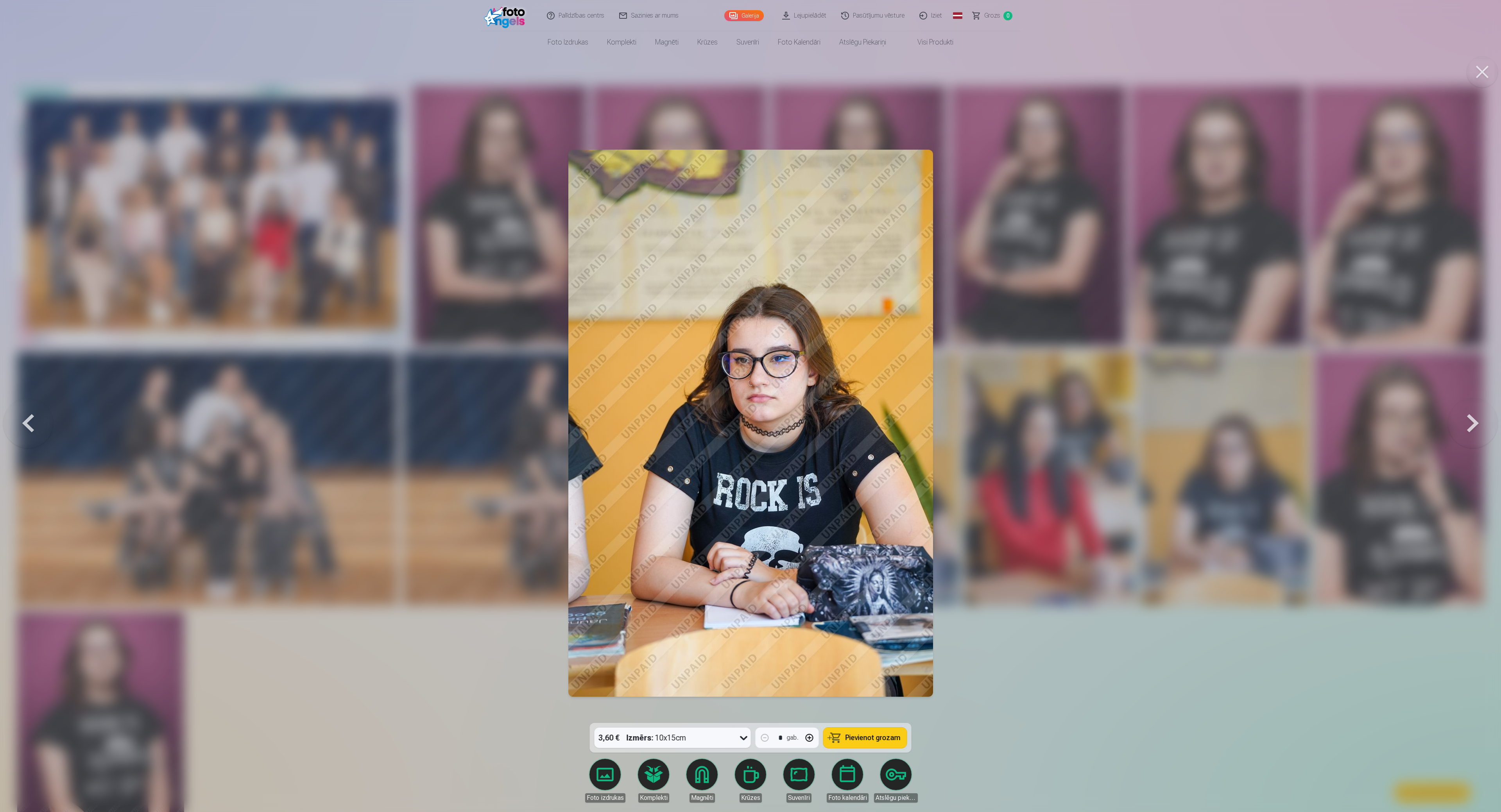
drag, startPoint x: 1086, startPoint y: 663, endPoint x: 1062, endPoint y: 627, distance: 43.3
click at [748, 405] on div at bounding box center [750, 406] width 1501 height 812
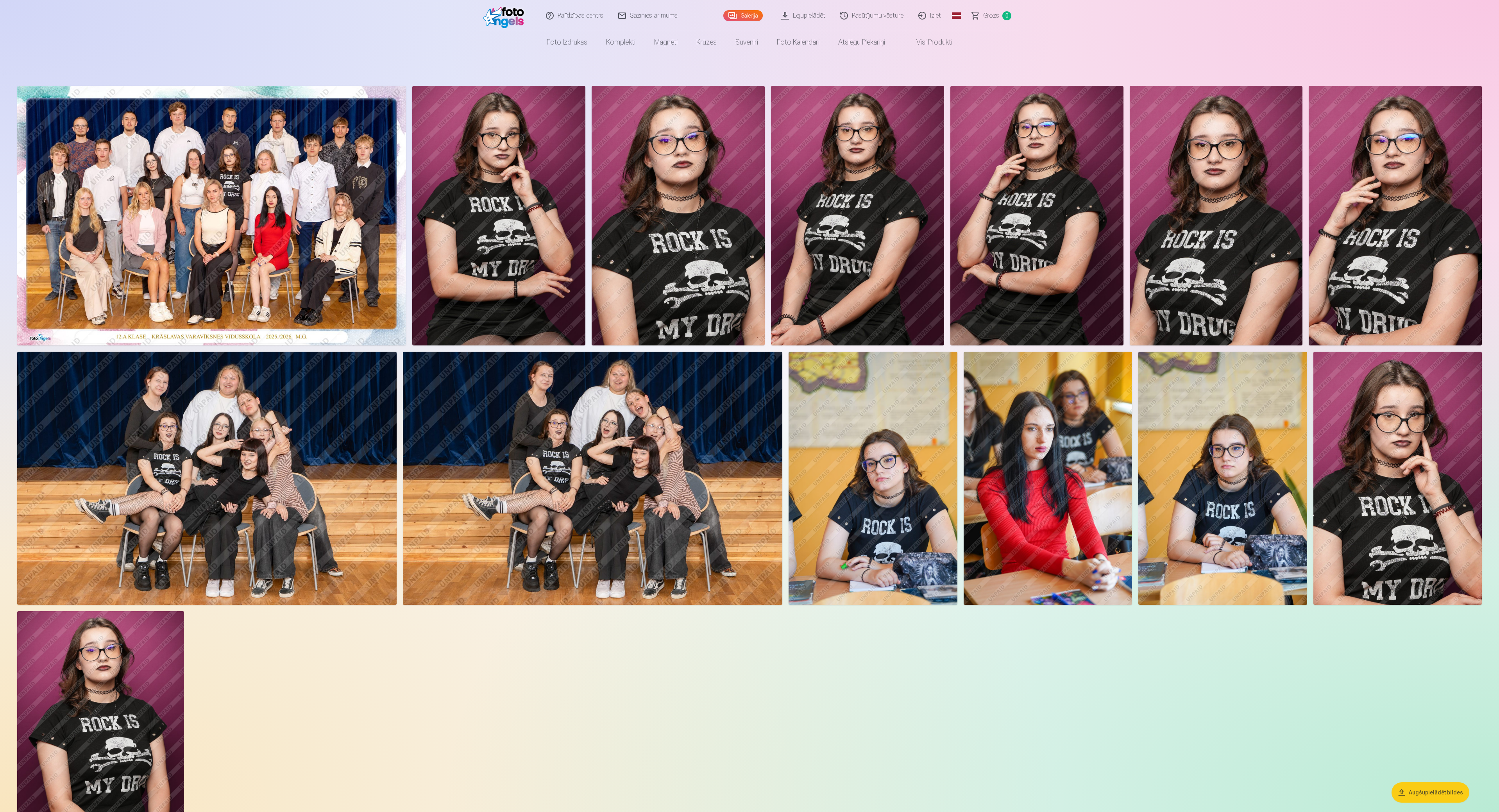
click at [748, 405] on img at bounding box center [873, 478] width 169 height 253
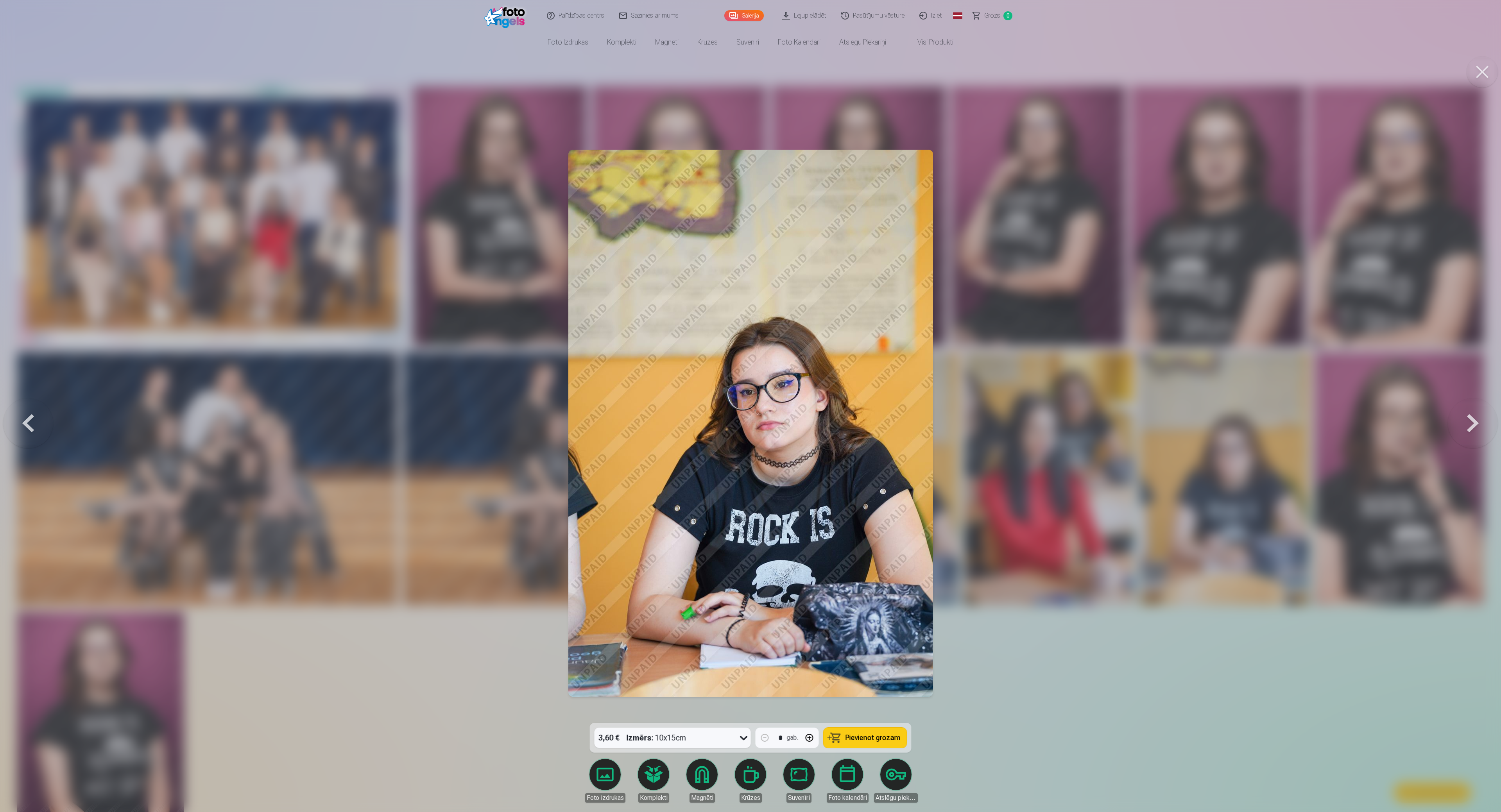
click at [748, 405] on div at bounding box center [750, 406] width 1501 height 812
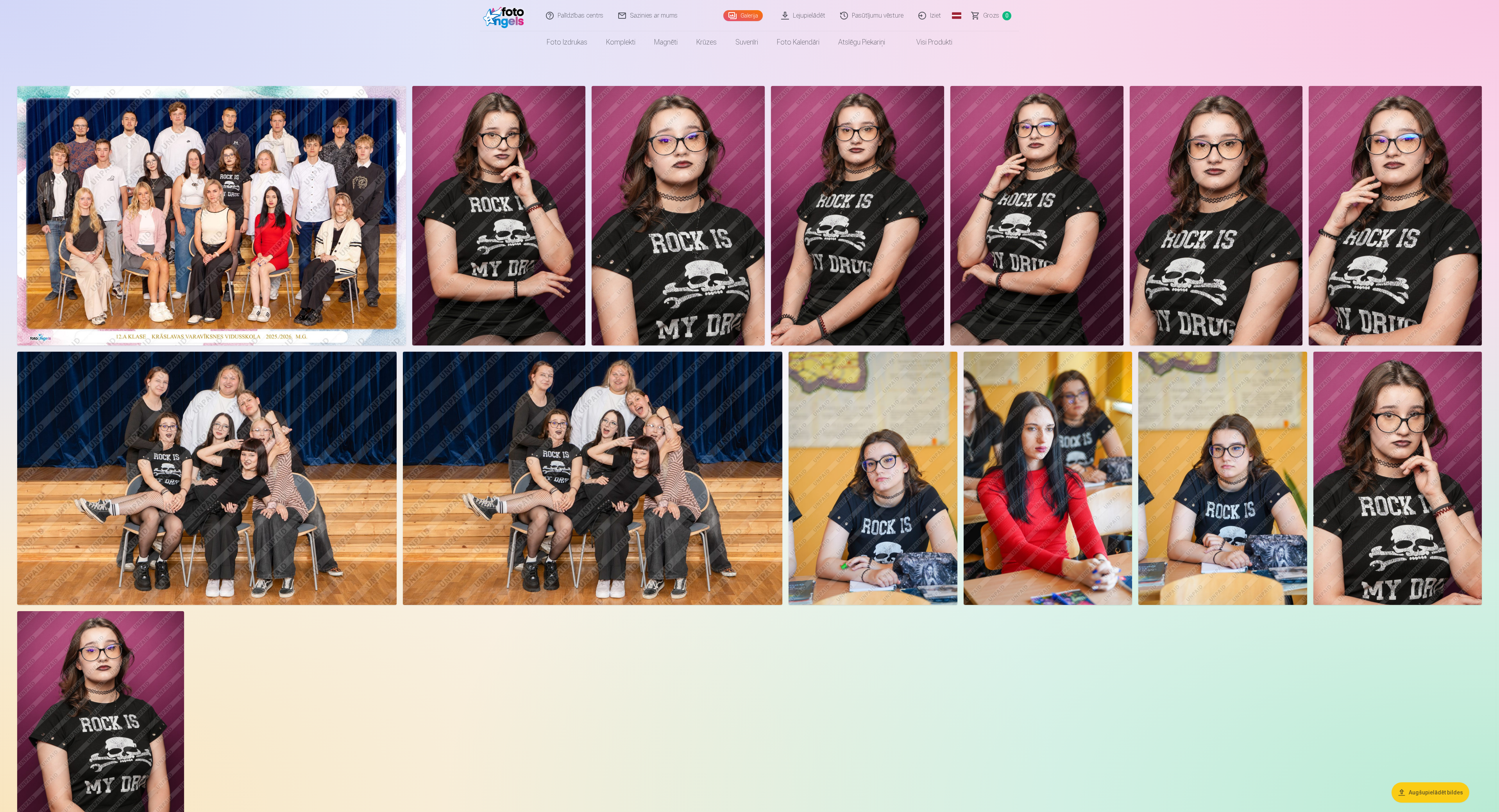
click at [117, 405] on img at bounding box center [101, 736] width 167 height 250
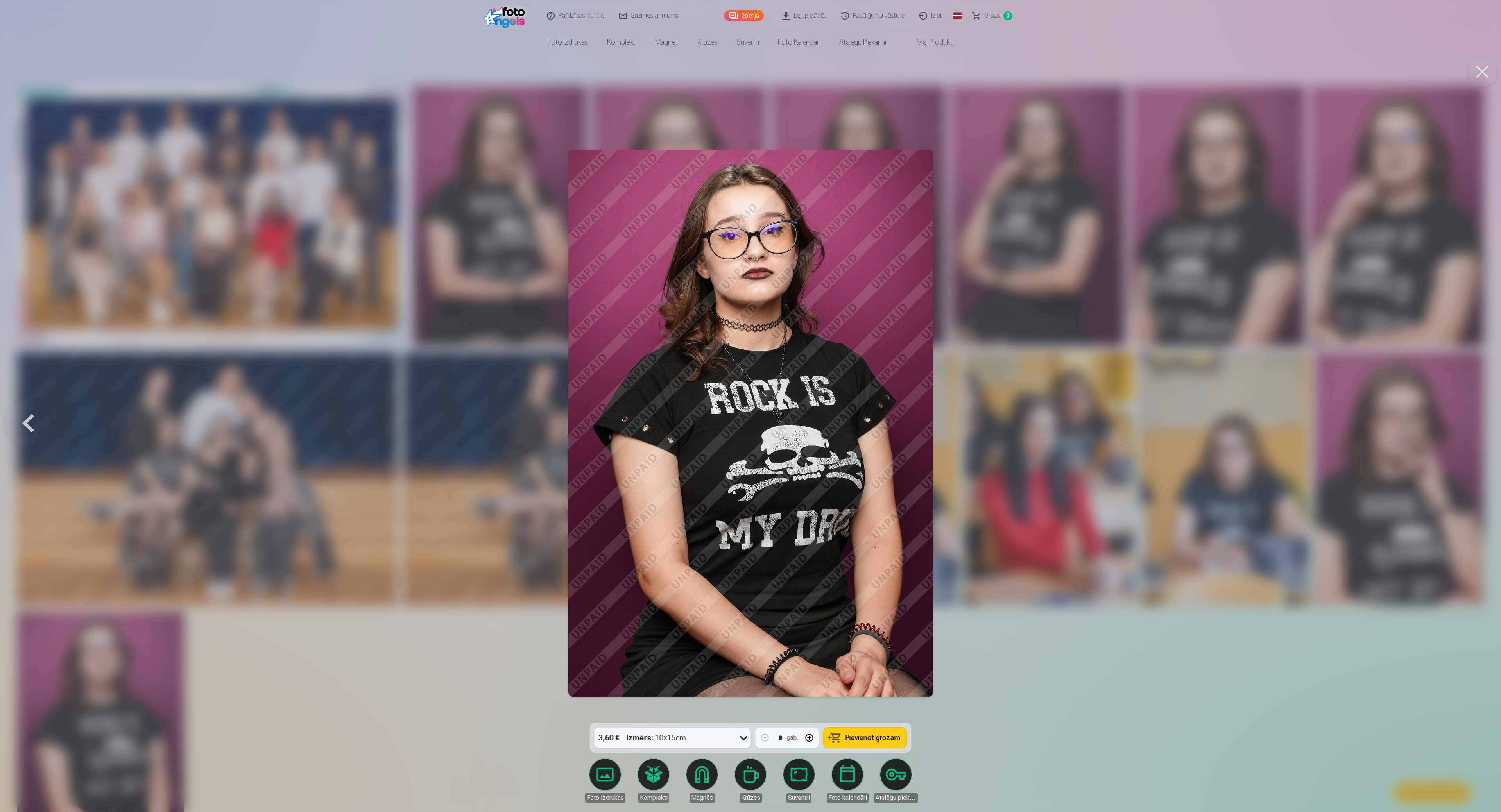
click at [489, 405] on div at bounding box center [750, 406] width 1501 height 812
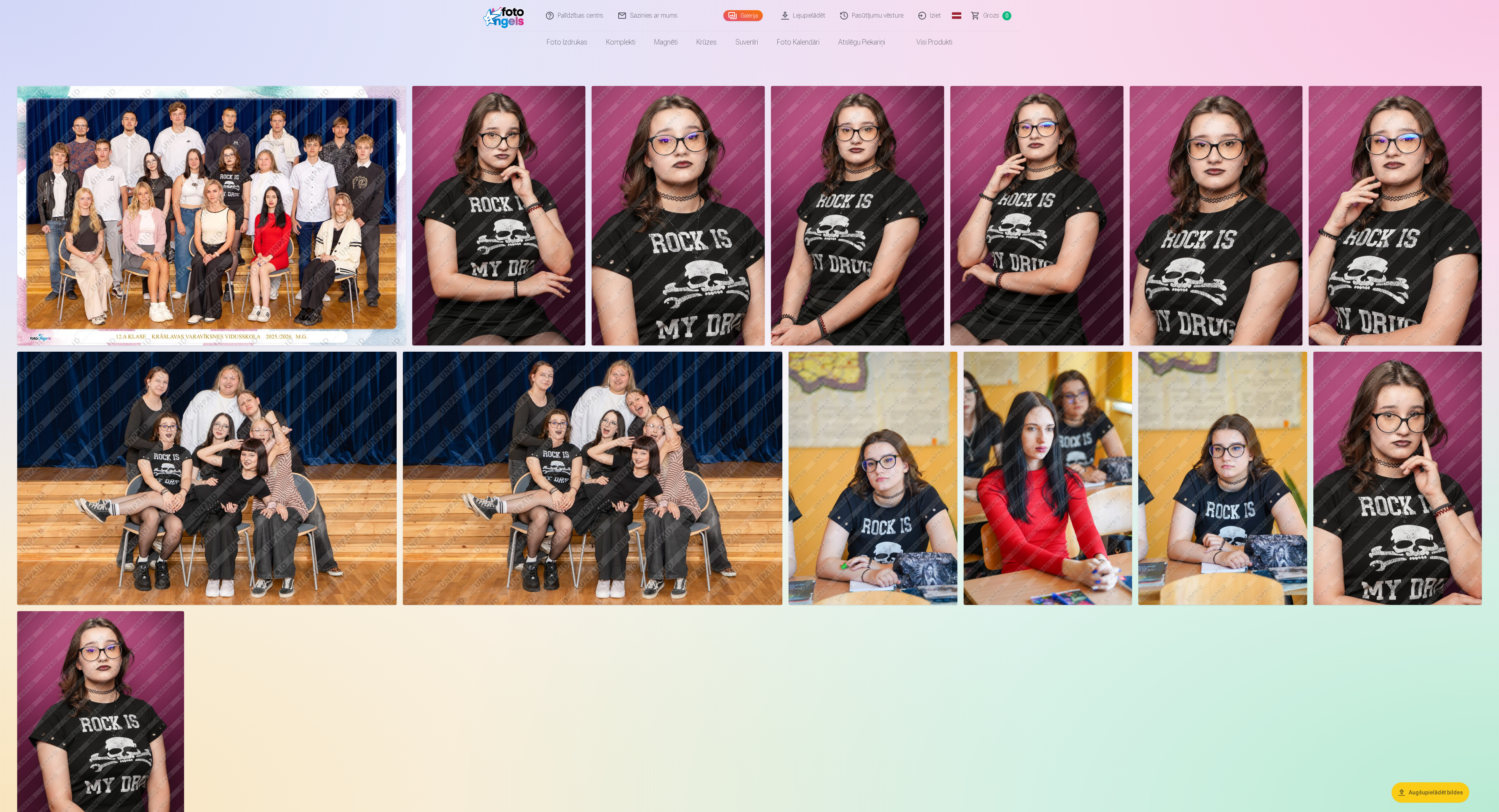
click at [460, 212] on img at bounding box center [499, 216] width 173 height 259
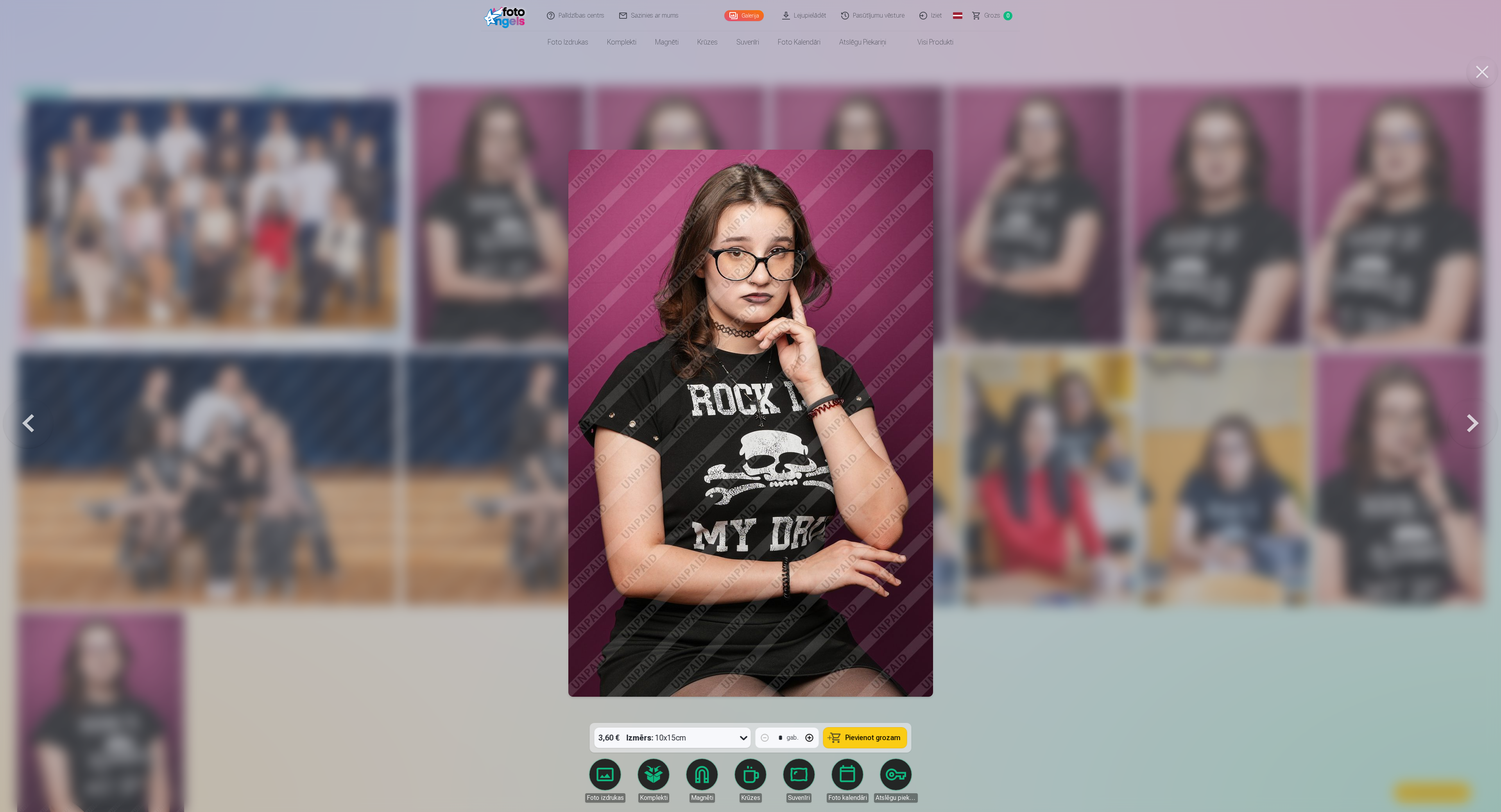
drag, startPoint x: 1183, startPoint y: 359, endPoint x: 1167, endPoint y: 361, distance: 16.1
click at [748, 359] on div at bounding box center [750, 406] width 1501 height 812
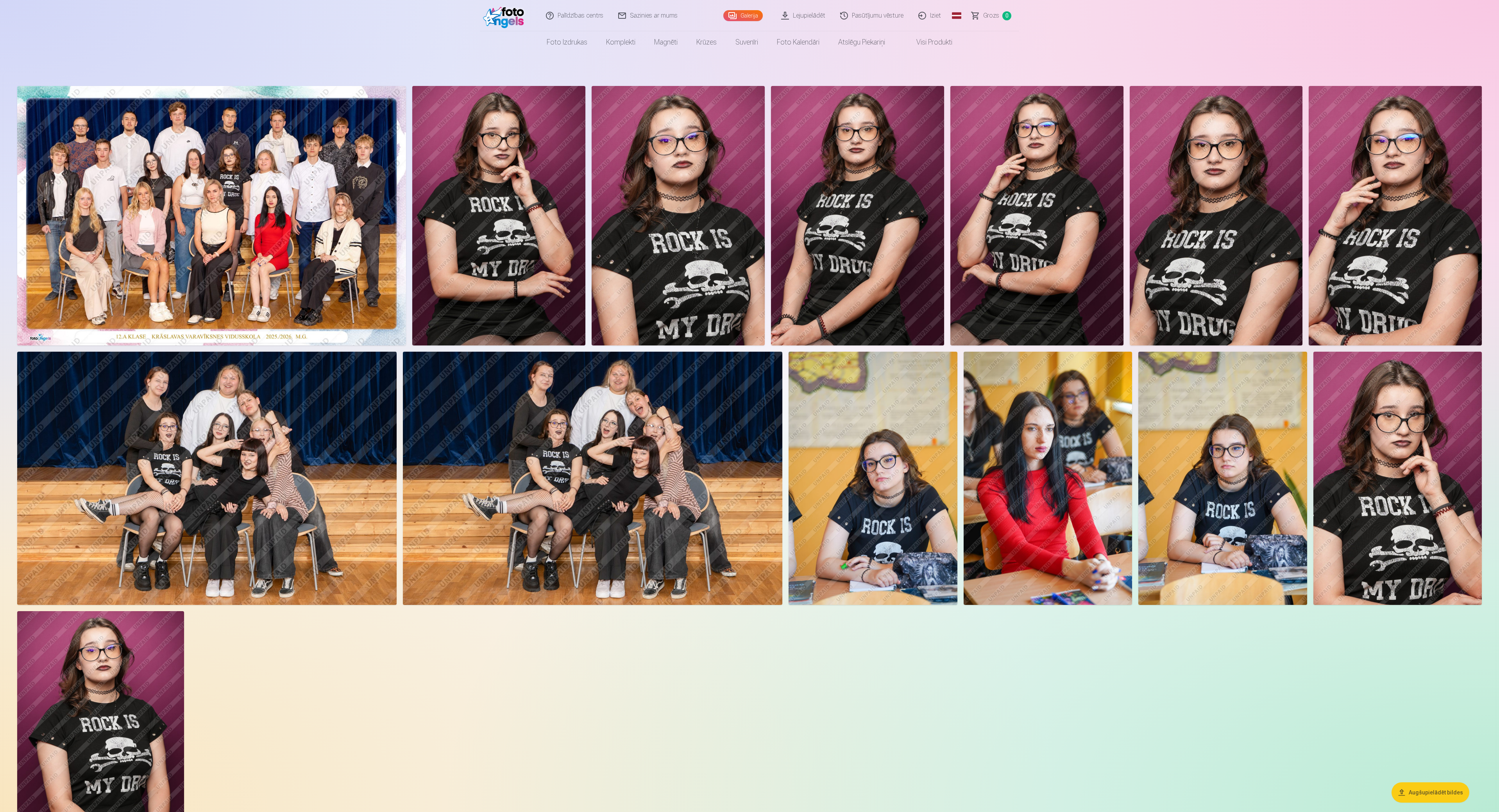
click at [748, 405] on img at bounding box center [1398, 478] width 168 height 253
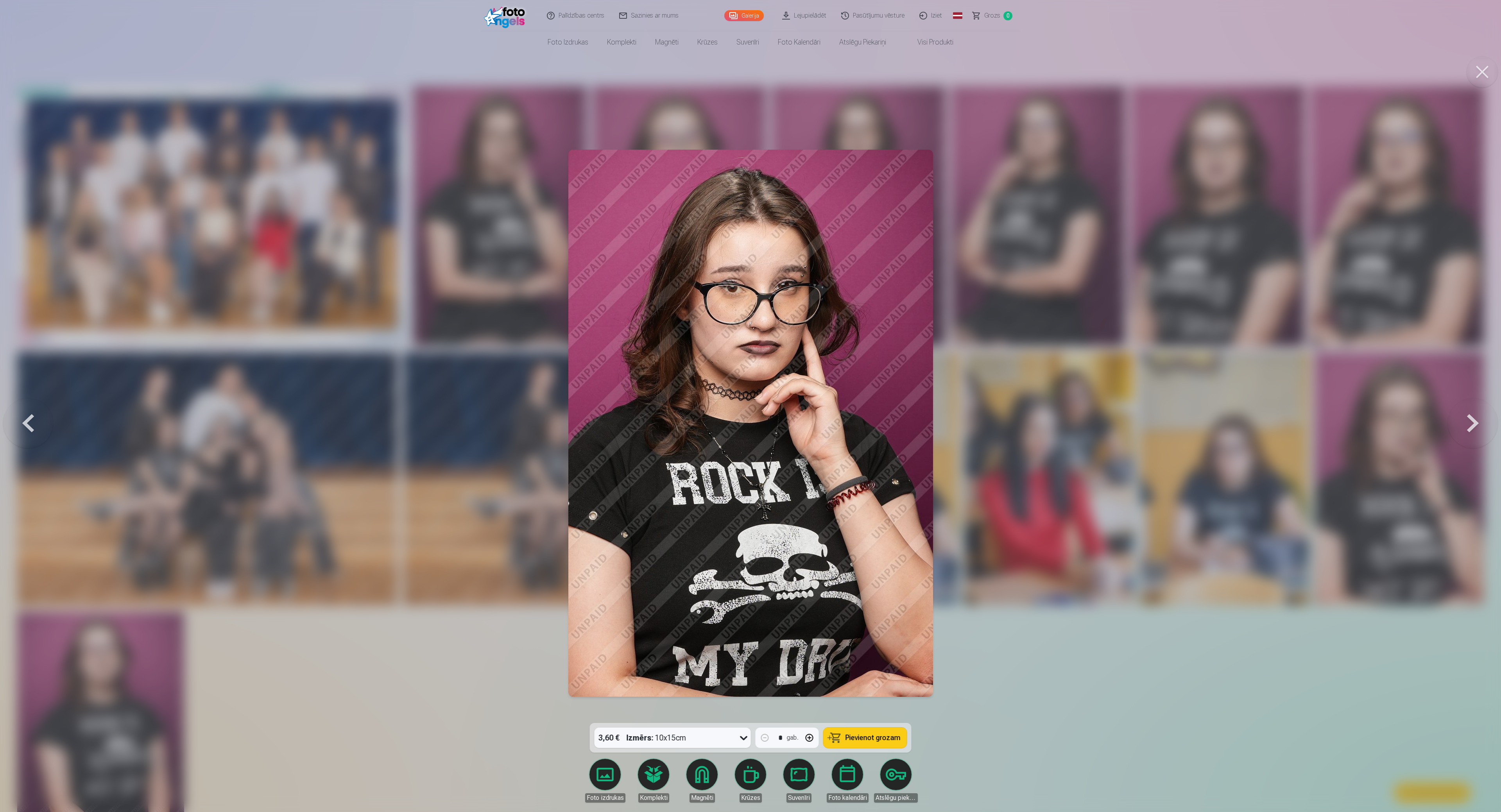
click at [748, 405] on div at bounding box center [750, 406] width 1501 height 812
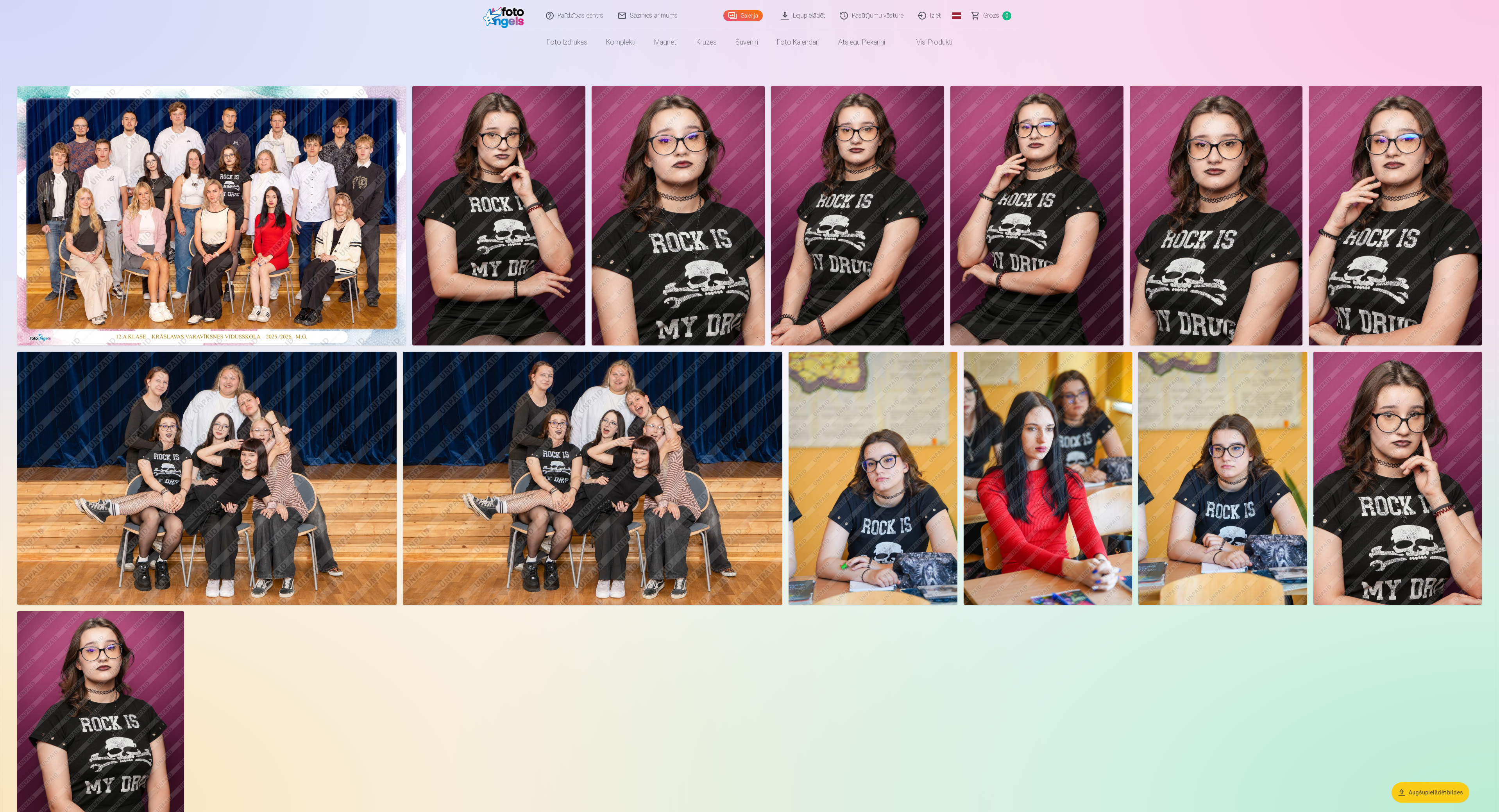
click at [748, 405] on img at bounding box center [873, 478] width 169 height 253
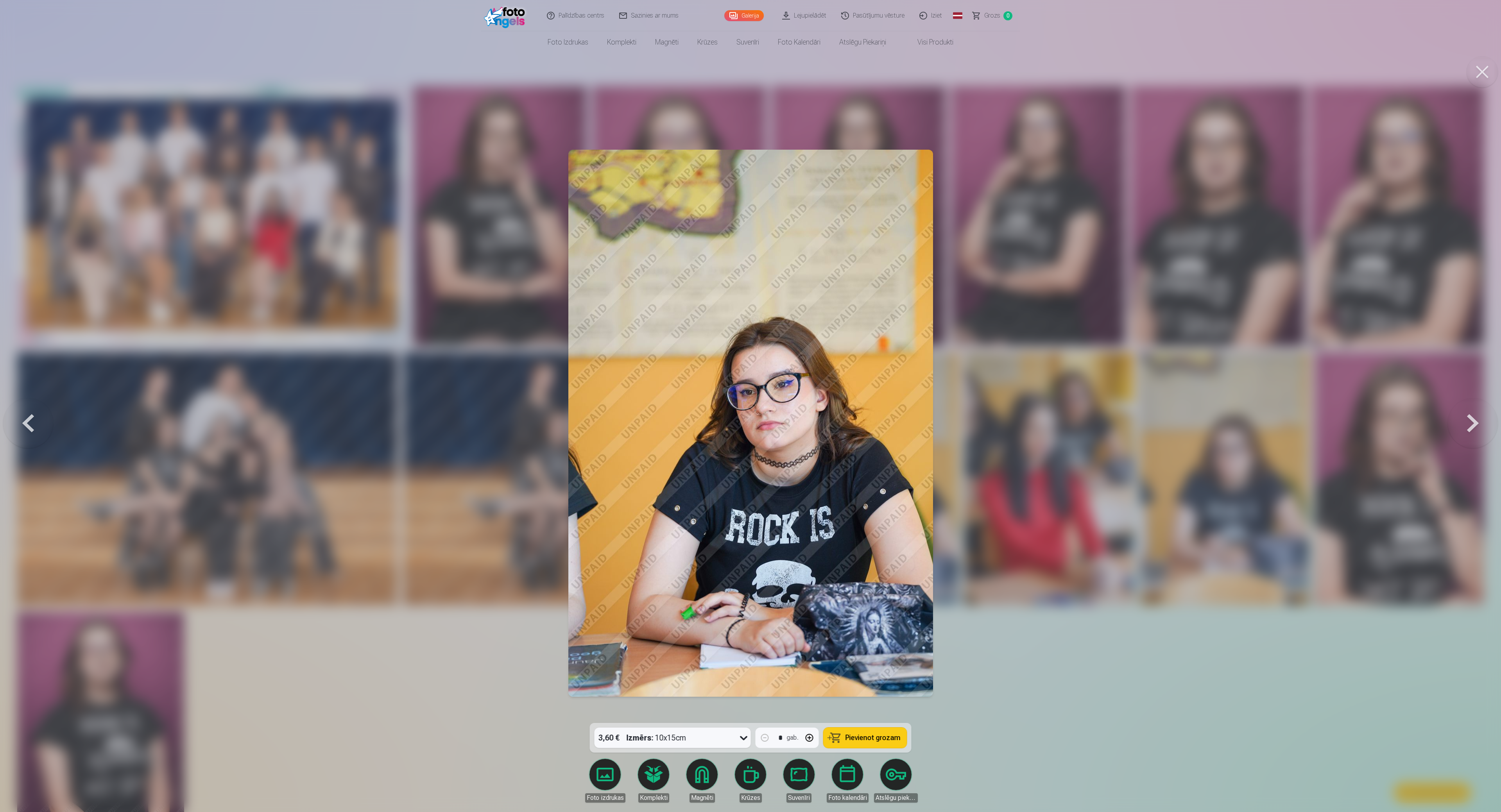
drag, startPoint x: 1103, startPoint y: 521, endPoint x: 1112, endPoint y: 535, distance: 16.6
click at [748, 405] on div at bounding box center [750, 406] width 1501 height 812
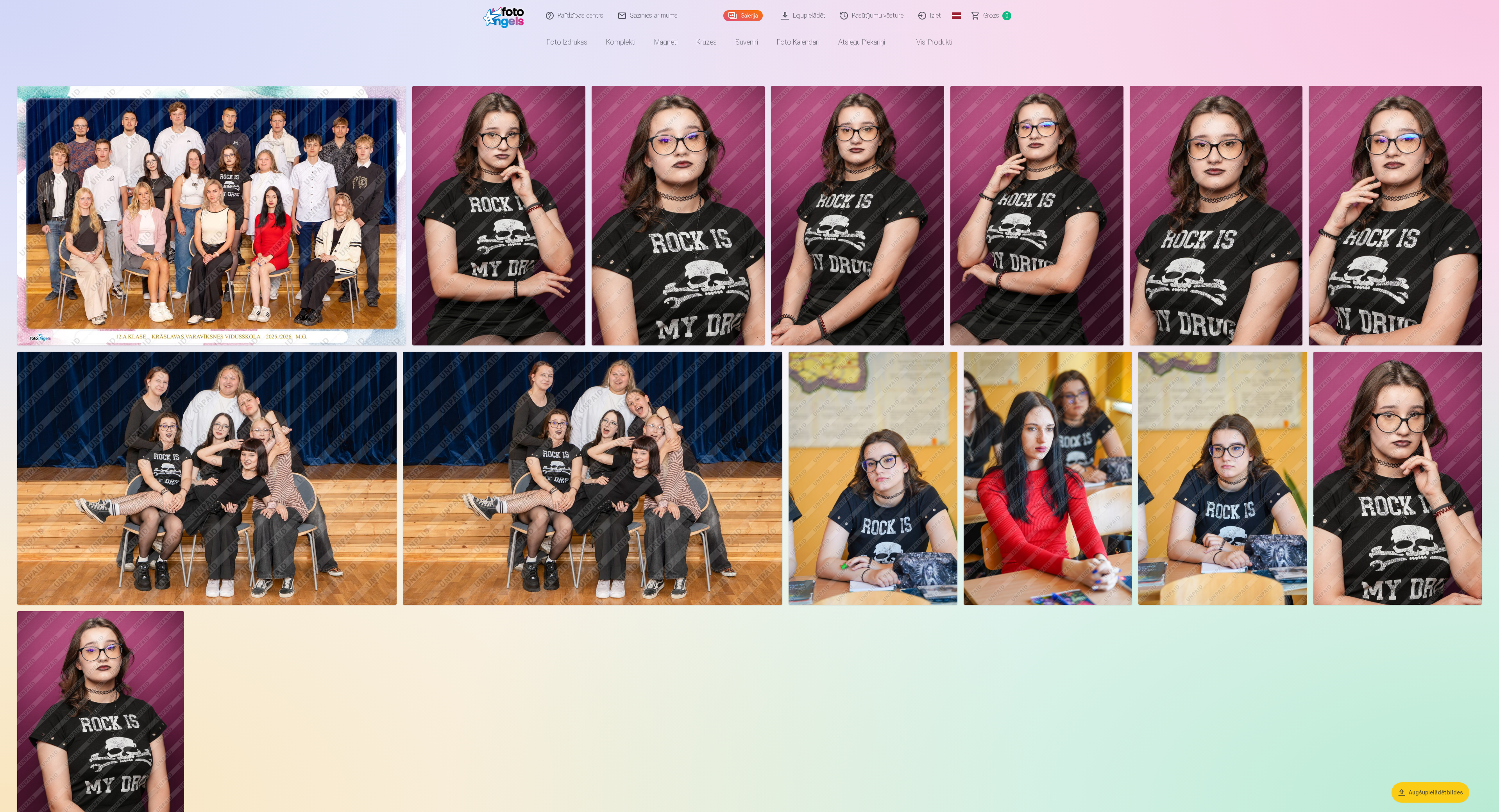
click at [748, 405] on img at bounding box center [1223, 478] width 169 height 253
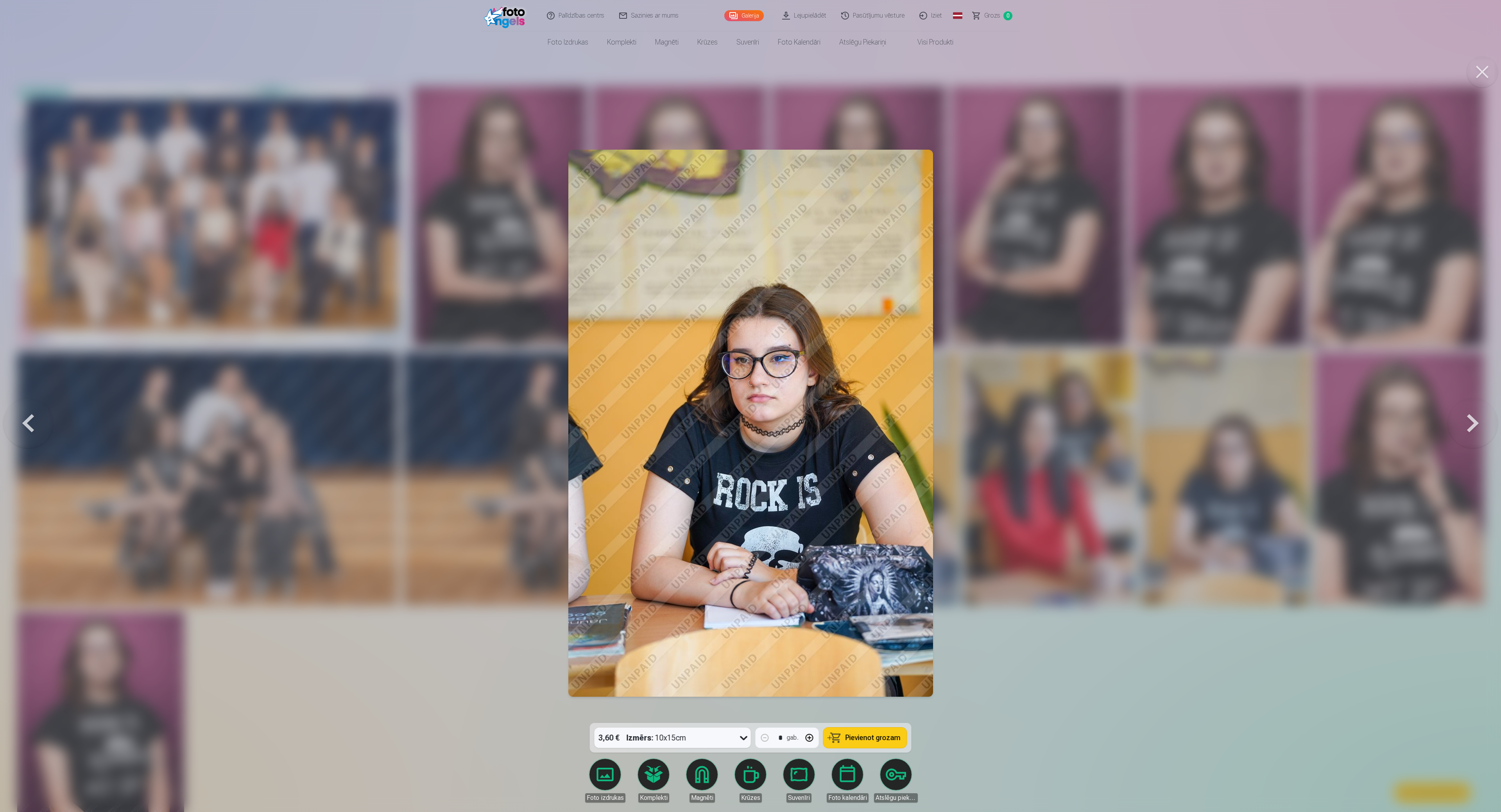
click at [748, 405] on div at bounding box center [750, 406] width 1501 height 812
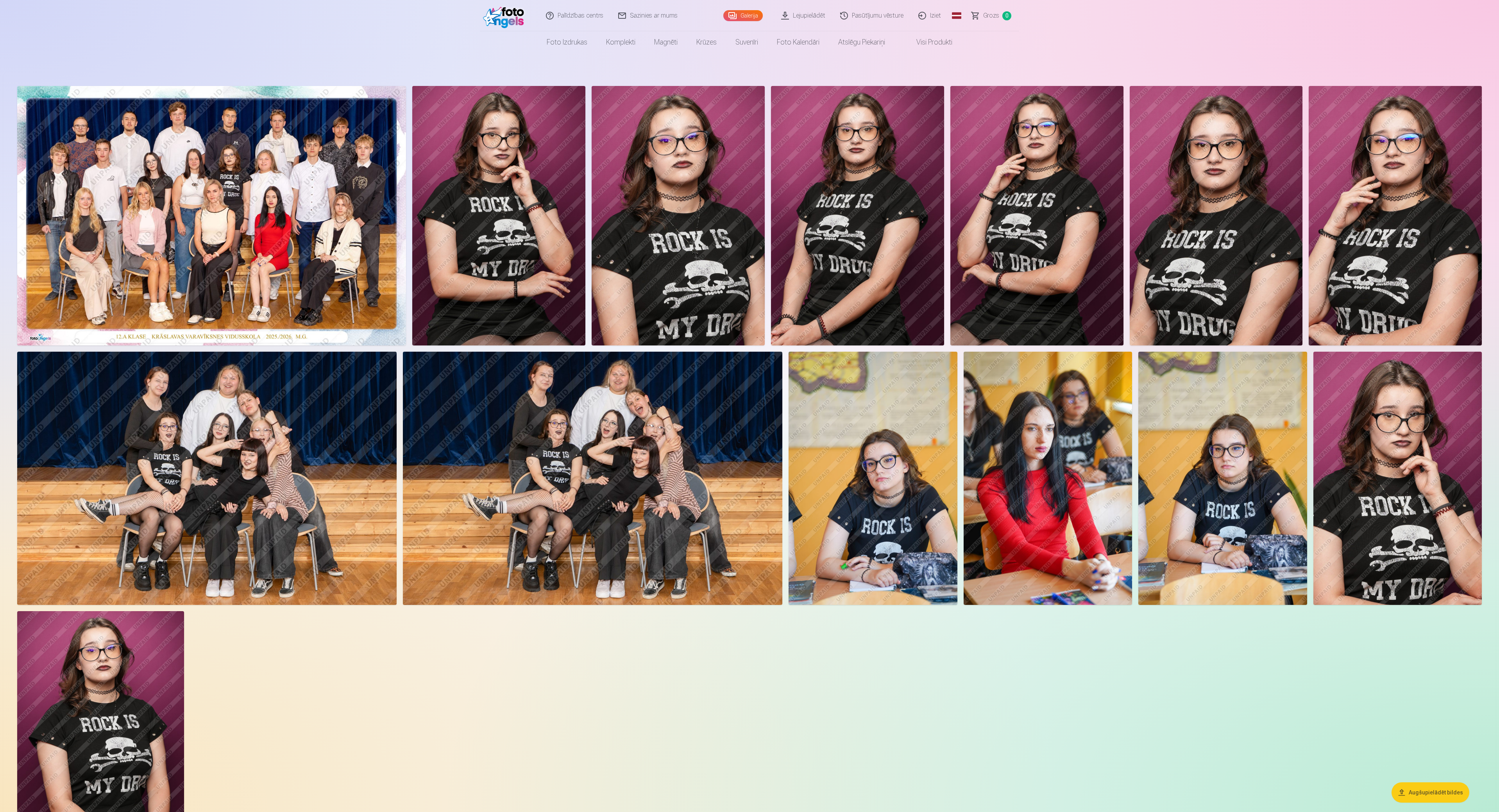
click at [748, 405] on img at bounding box center [1048, 478] width 169 height 253
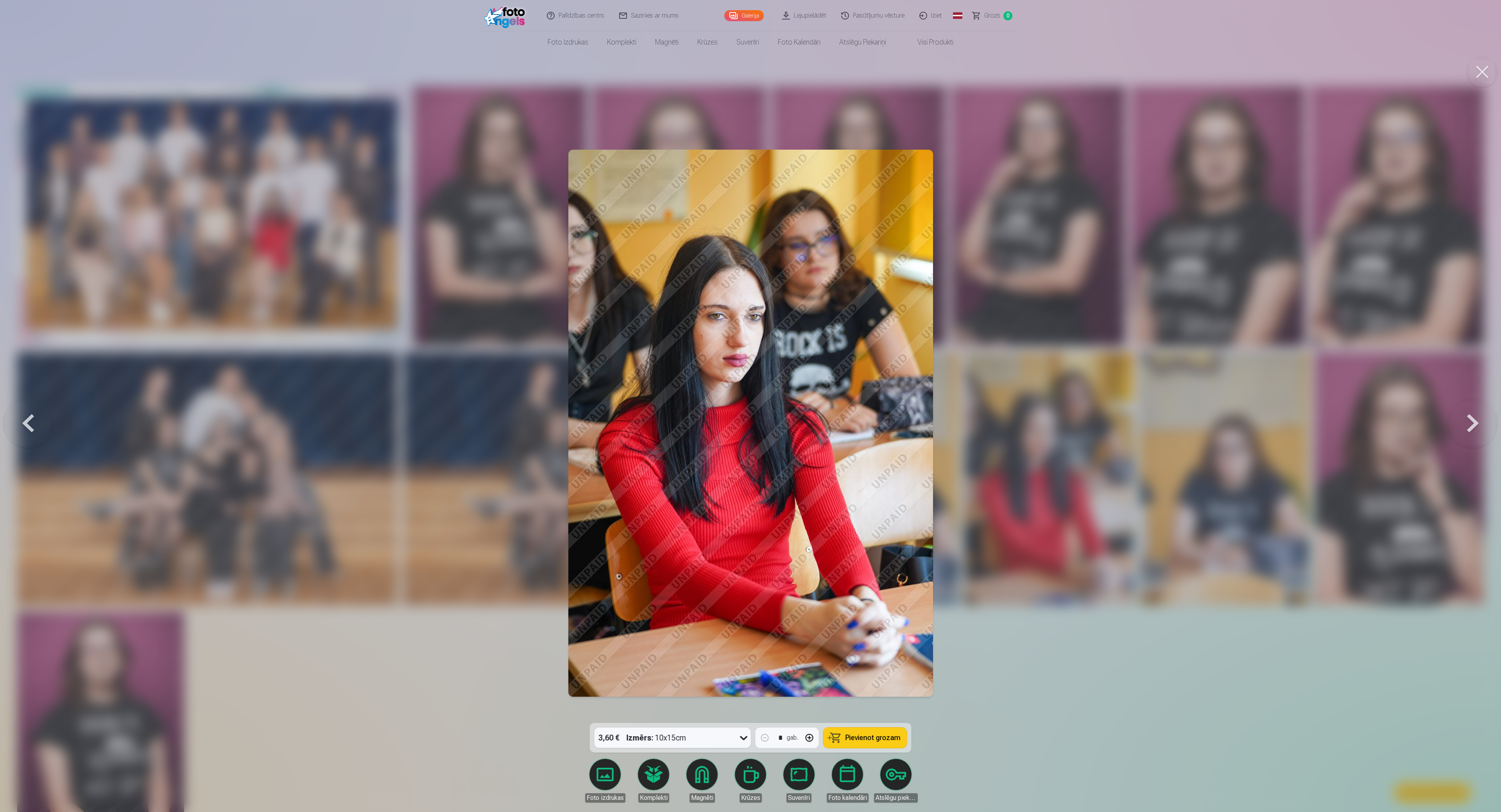
click at [748, 405] on div at bounding box center [750, 406] width 1501 height 812
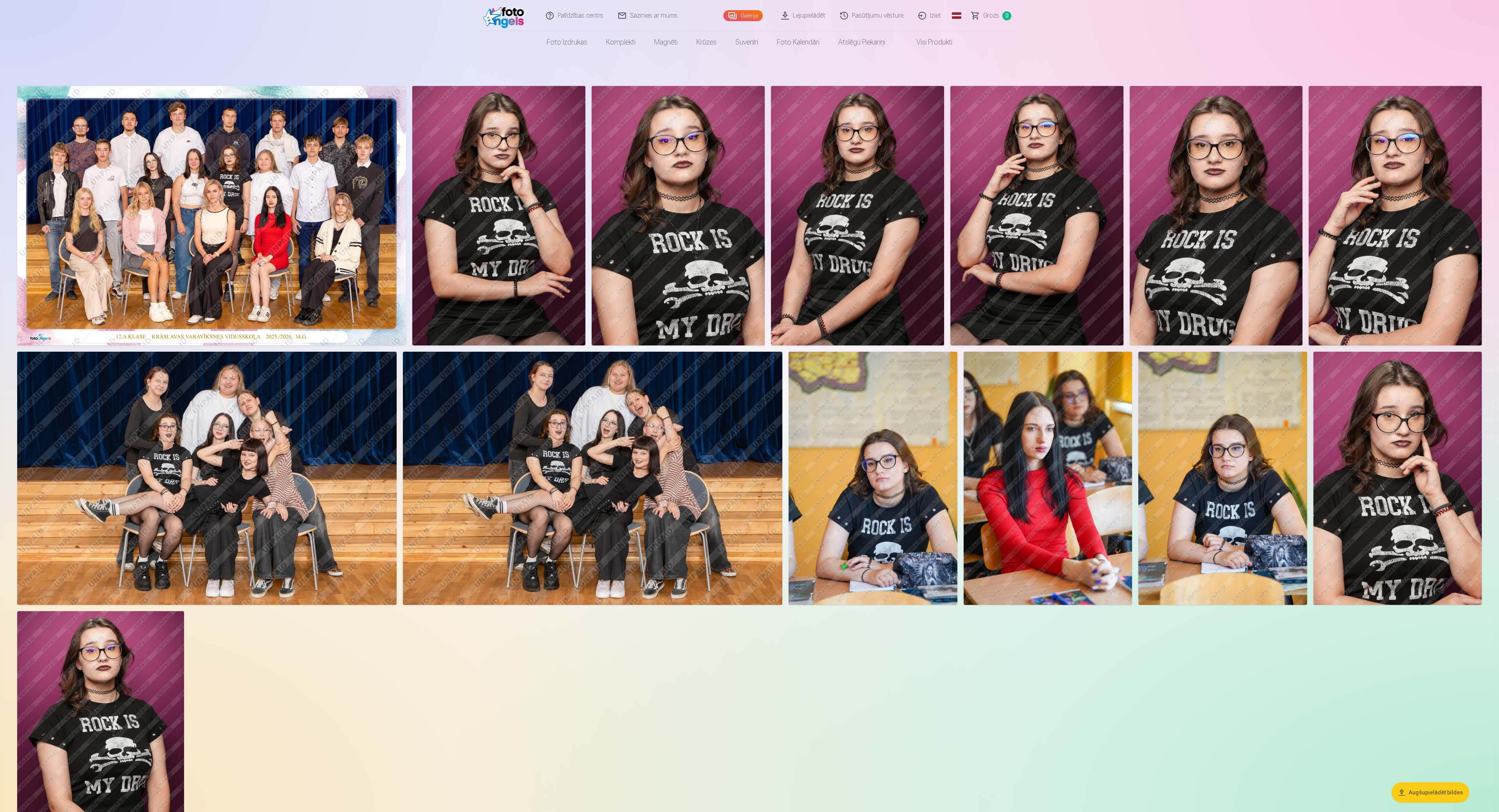
click at [748, 405] on img at bounding box center [873, 478] width 169 height 253
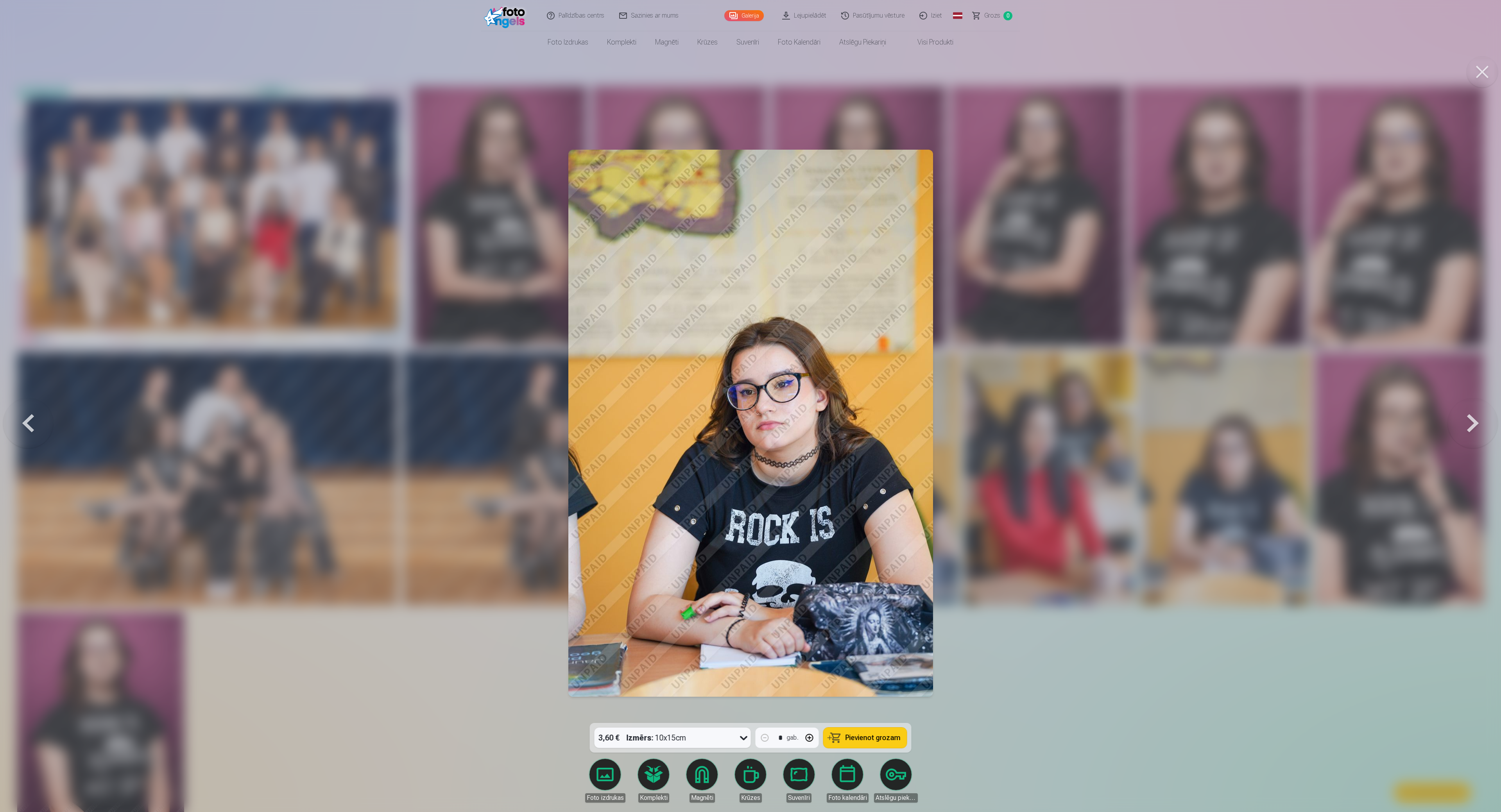
click at [748, 405] on div at bounding box center [750, 406] width 1501 height 812
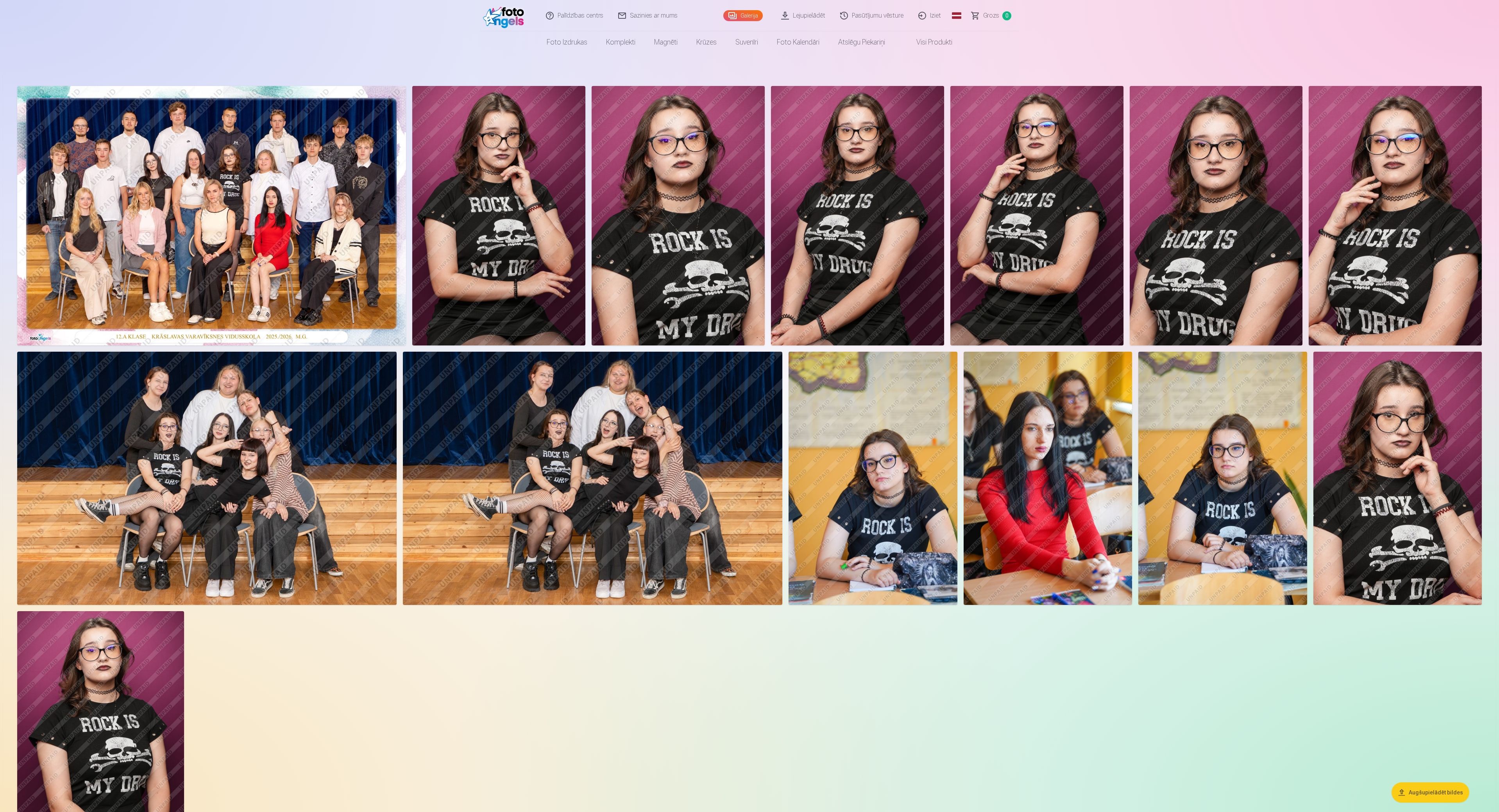
click at [748, 405] on img at bounding box center [1223, 478] width 169 height 253
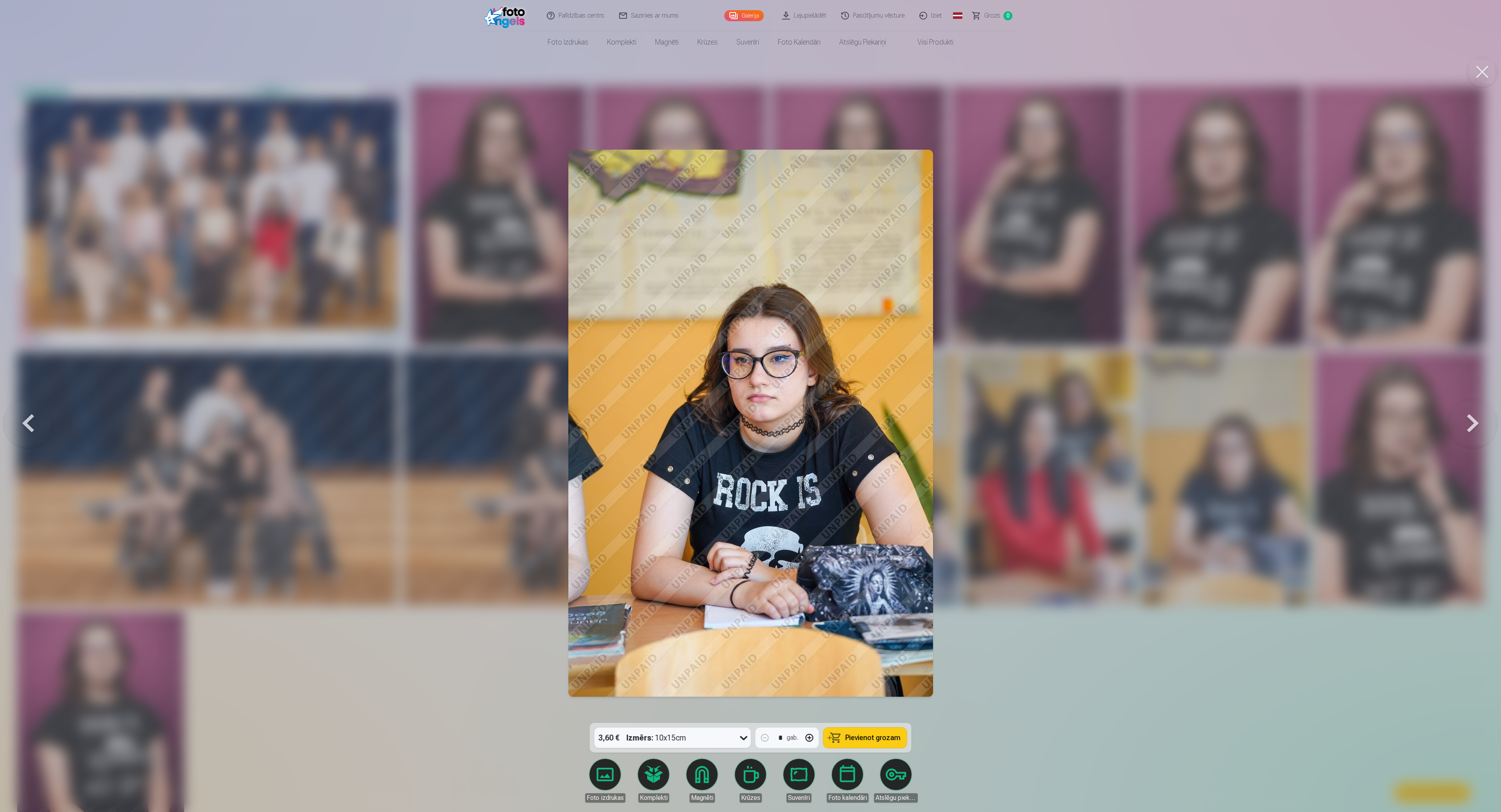
click at [748, 405] on div at bounding box center [750, 406] width 1501 height 812
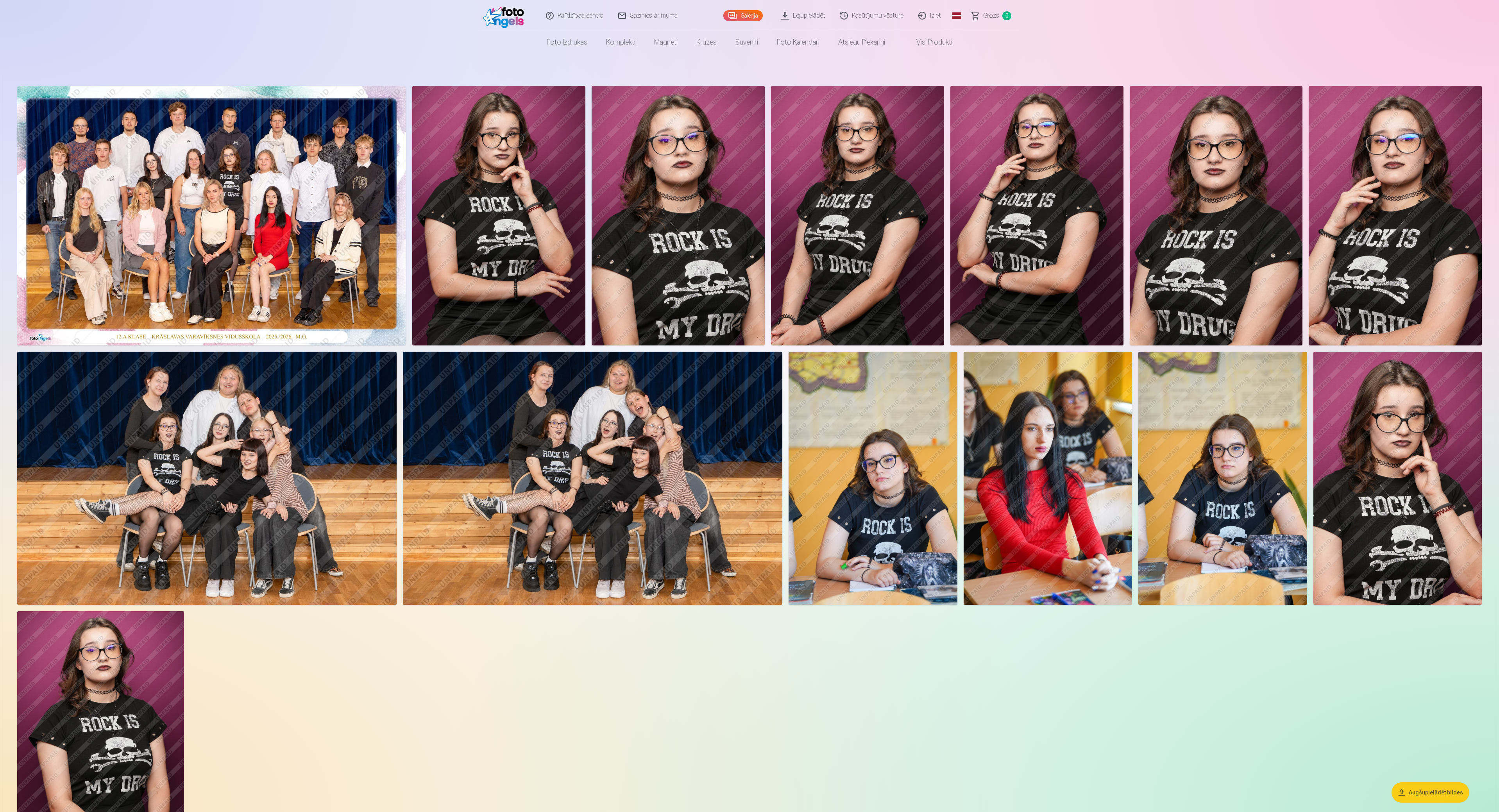
click at [309, 299] on img at bounding box center [211, 216] width 389 height 259
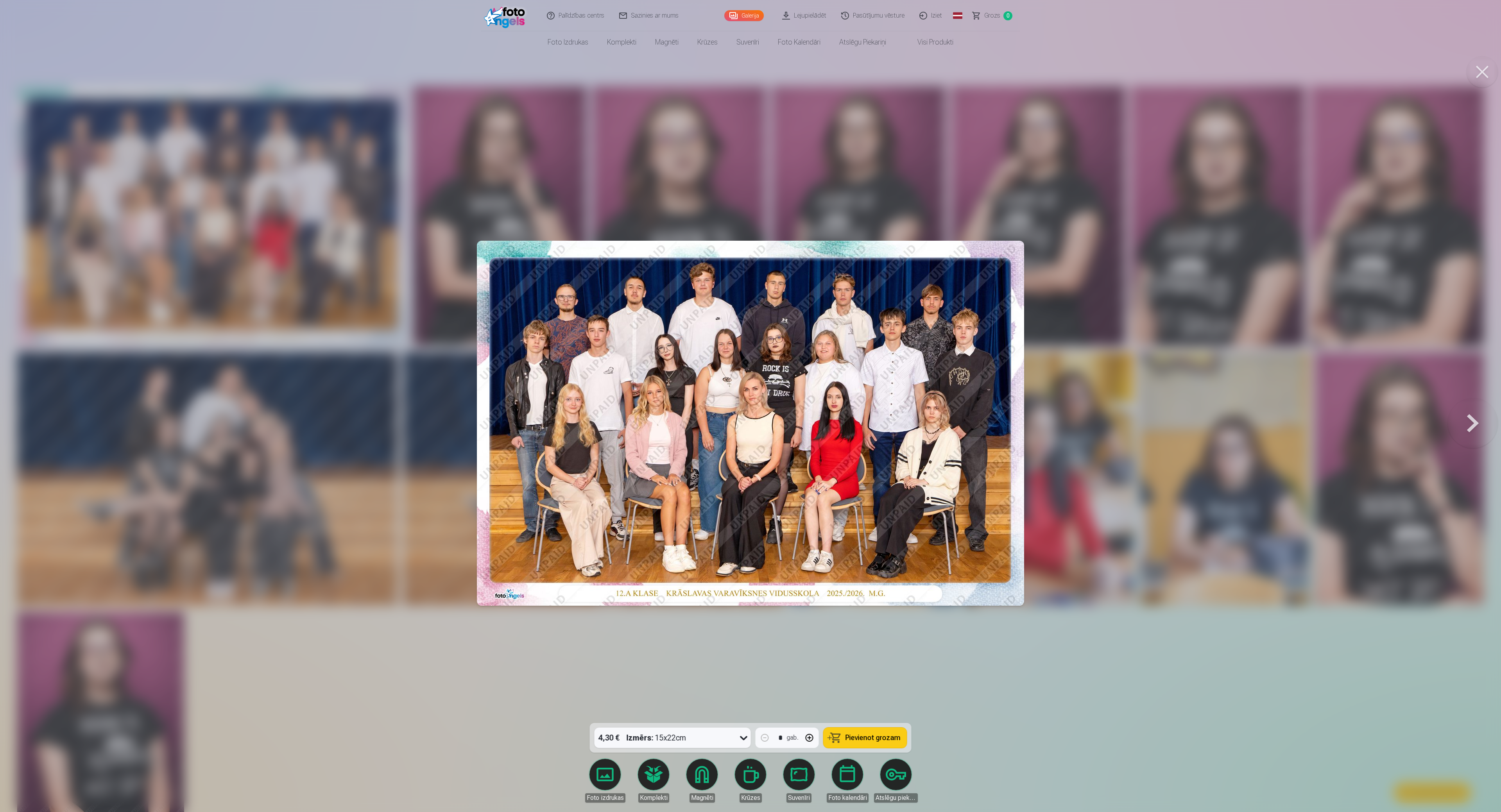
click at [748, 405] on img at bounding box center [750, 423] width 547 height 365
click at [748, 351] on div at bounding box center [750, 406] width 1501 height 812
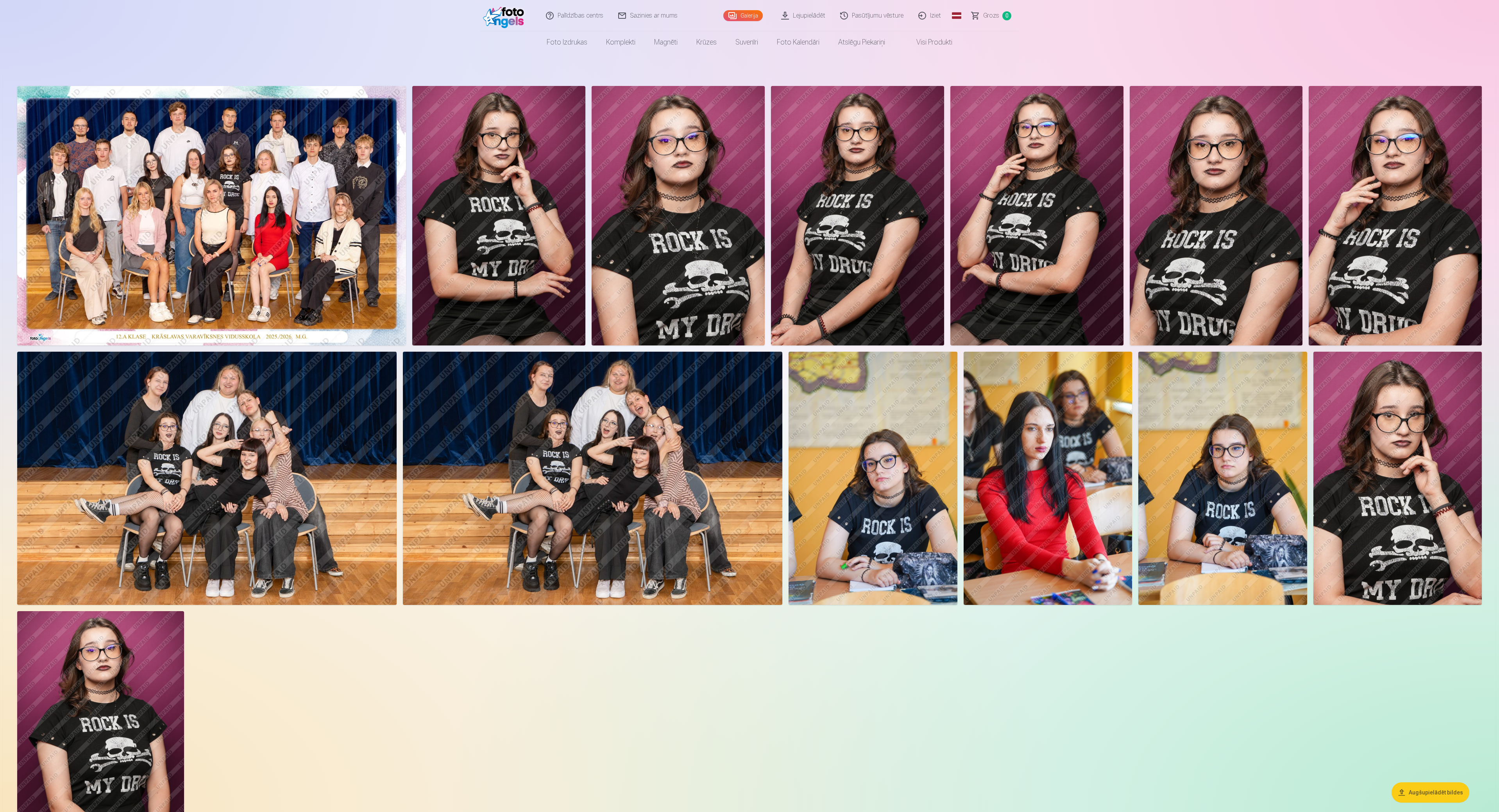
click at [245, 172] on img at bounding box center [211, 216] width 389 height 259
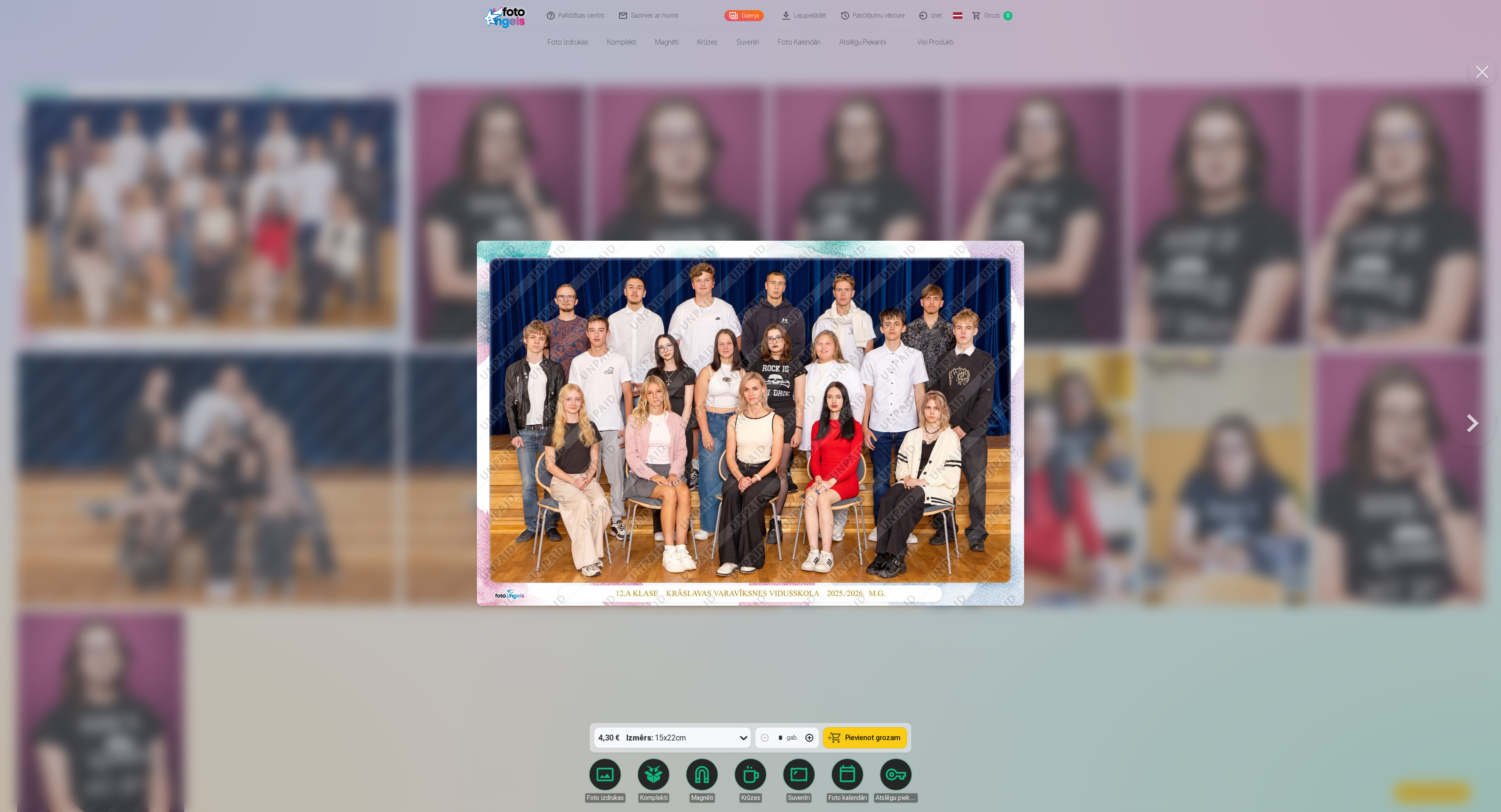
click at [283, 318] on div at bounding box center [750, 406] width 1501 height 812
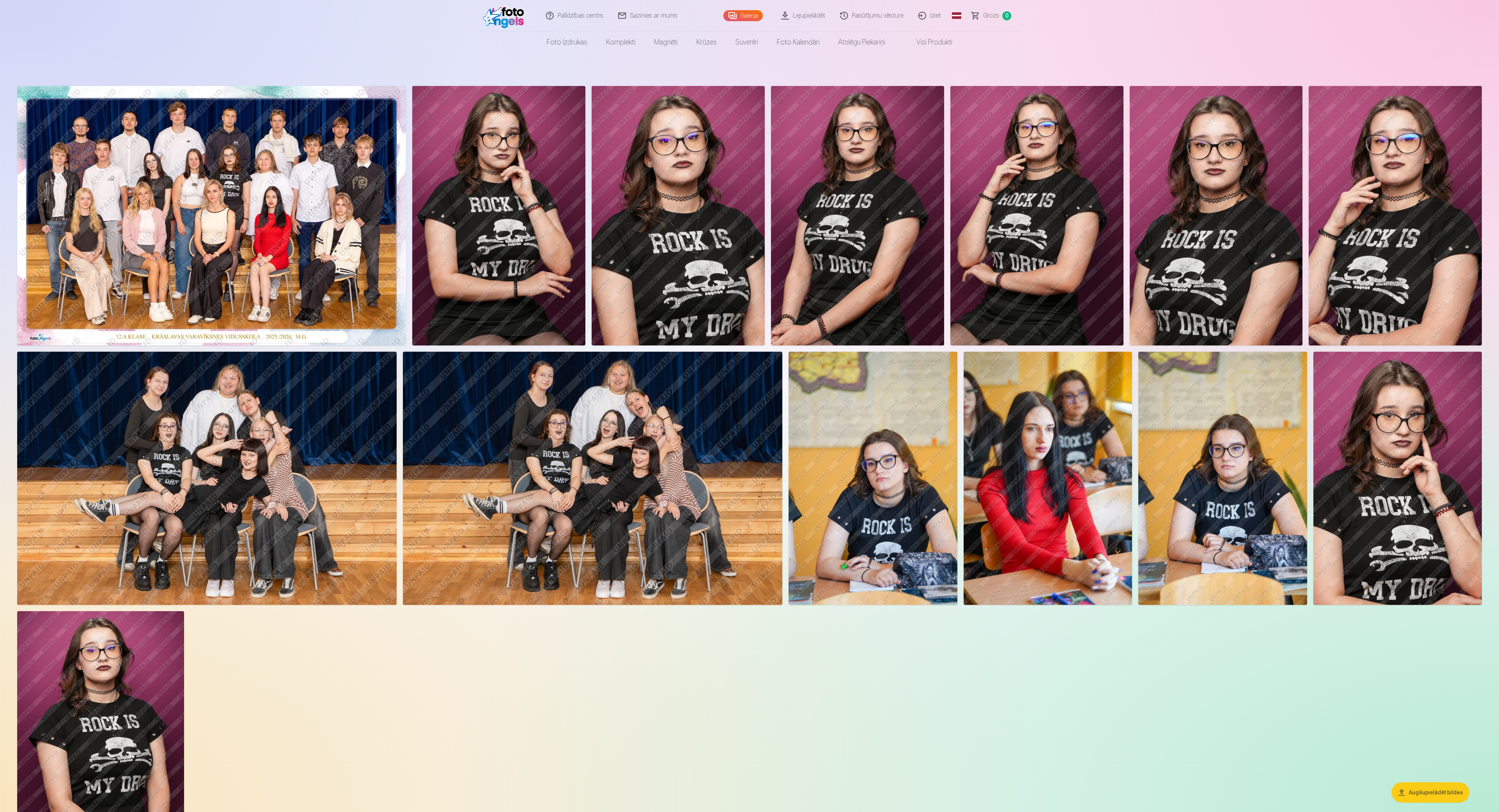
click at [140, 405] on img at bounding box center [207, 478] width 379 height 253
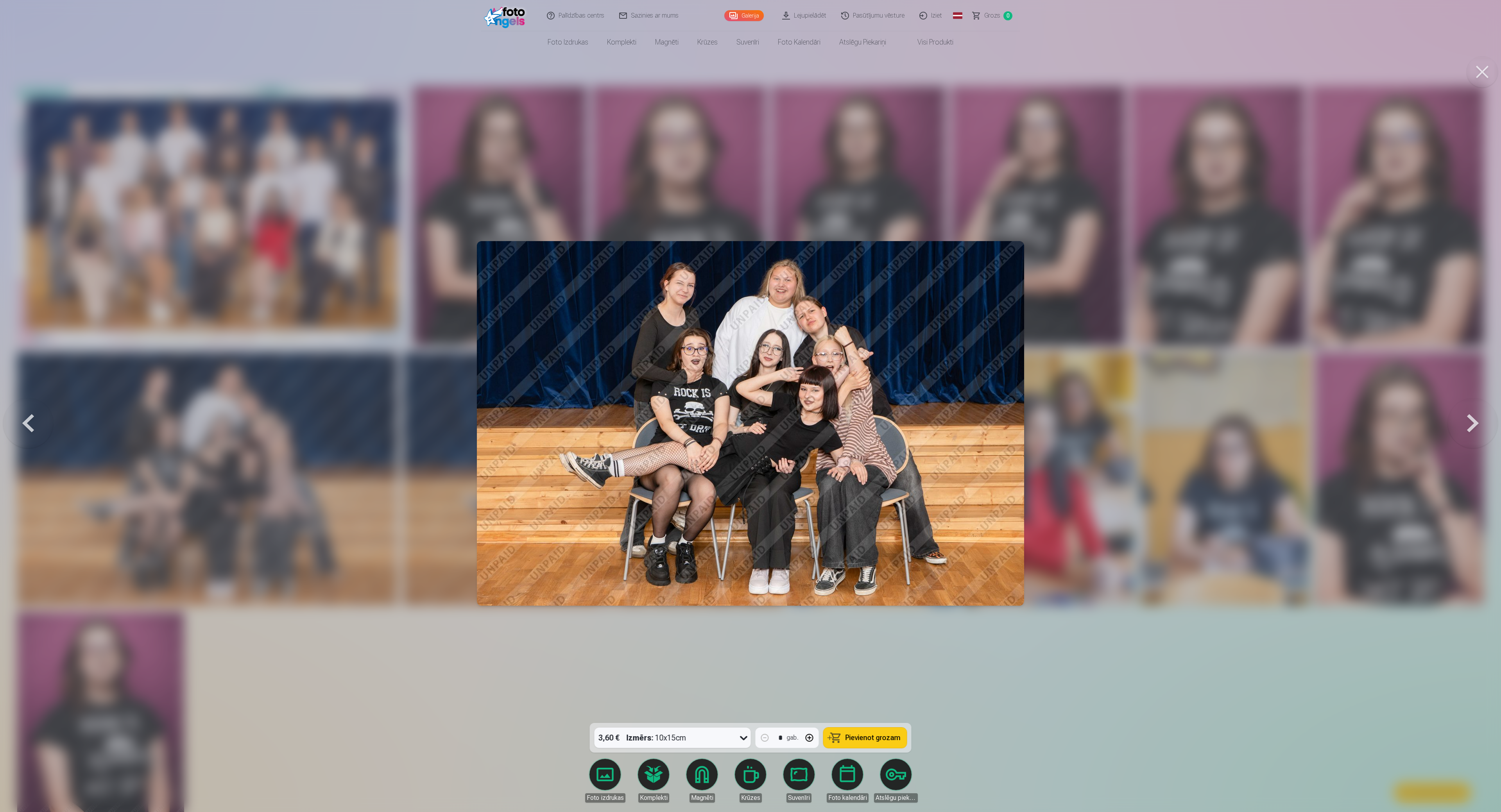
click at [242, 405] on div at bounding box center [750, 406] width 1501 height 812
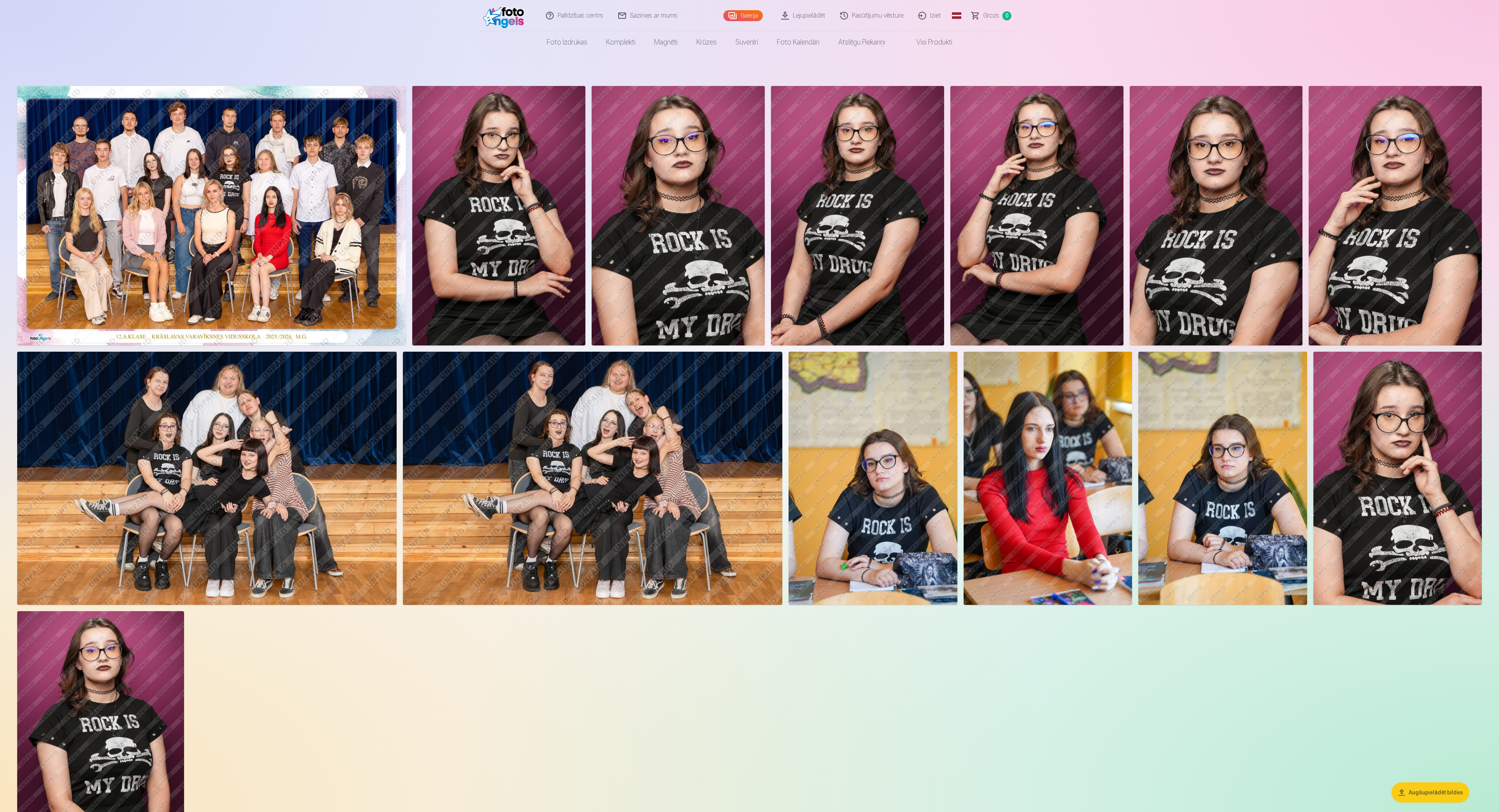
click at [218, 405] on img at bounding box center [207, 478] width 379 height 253
